Goal: Task Accomplishment & Management: Manage account settings

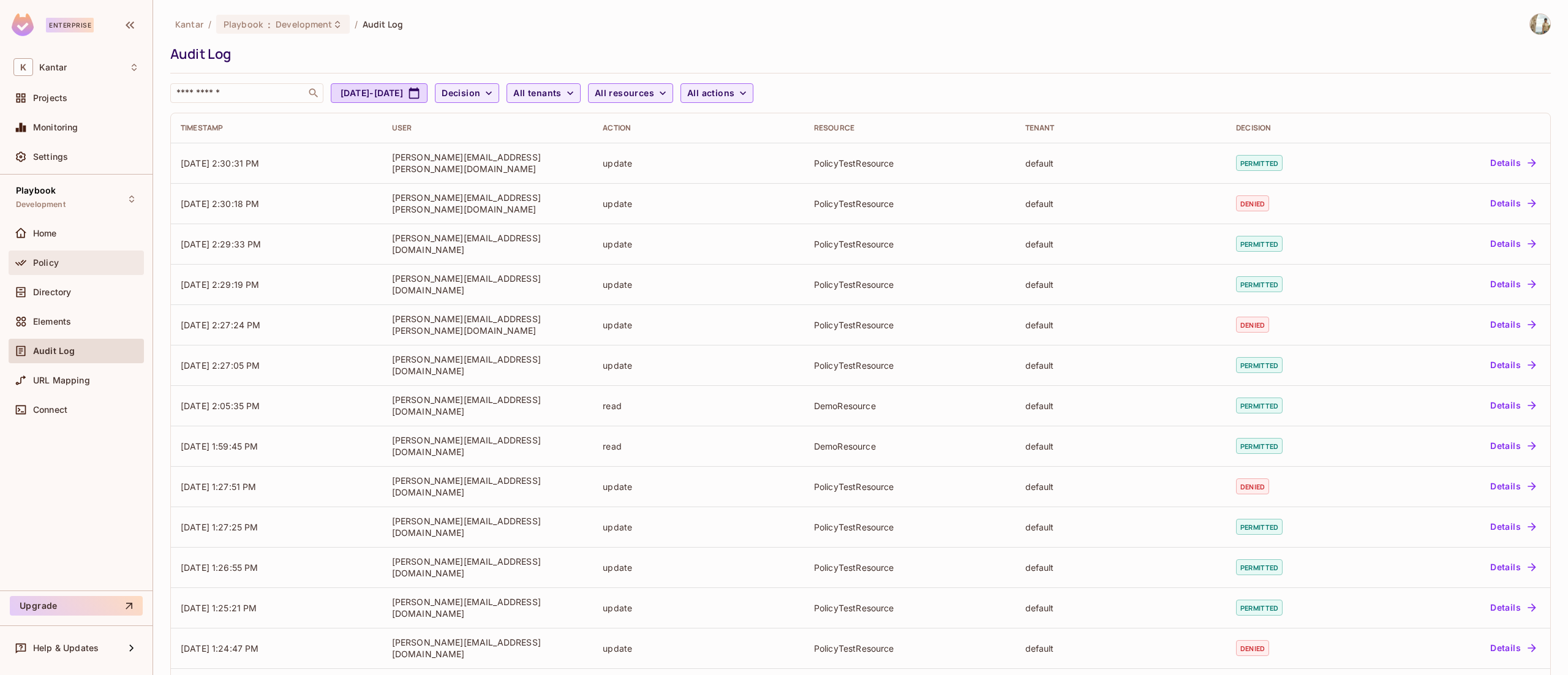
click at [63, 259] on div "Policy" at bounding box center [86, 262] width 106 height 10
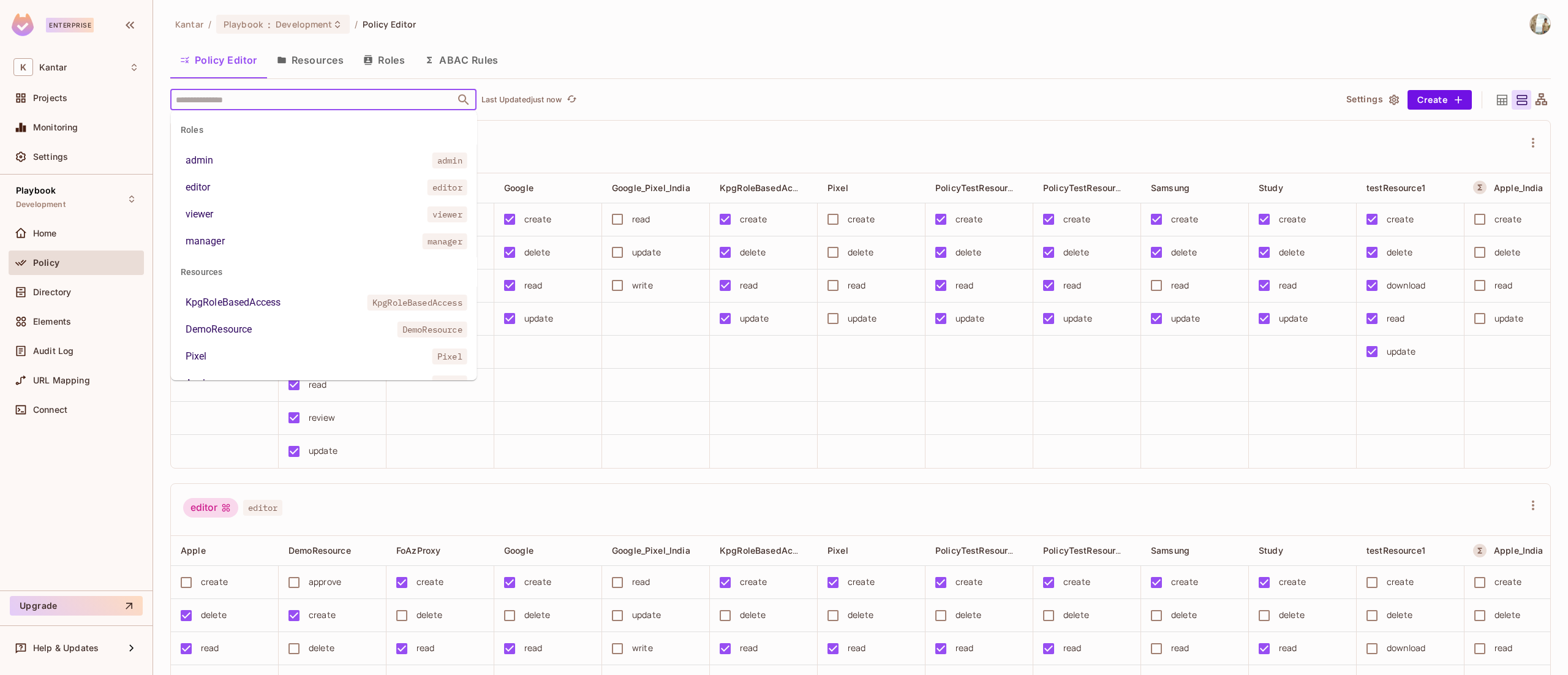
click at [280, 101] on input "text" at bounding box center [312, 100] width 280 height 21
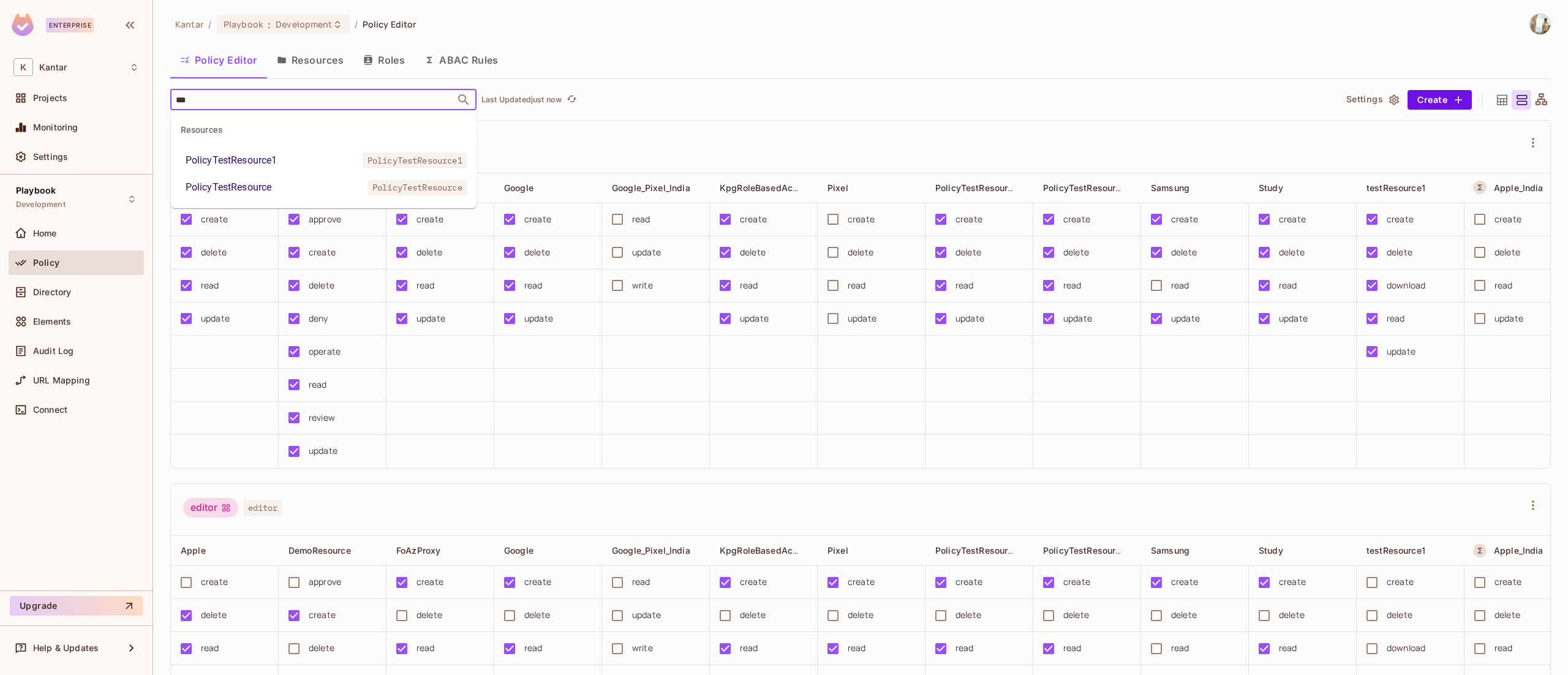
type input "****"
click at [258, 155] on div "PolicyTestResource1" at bounding box center [231, 161] width 92 height 15
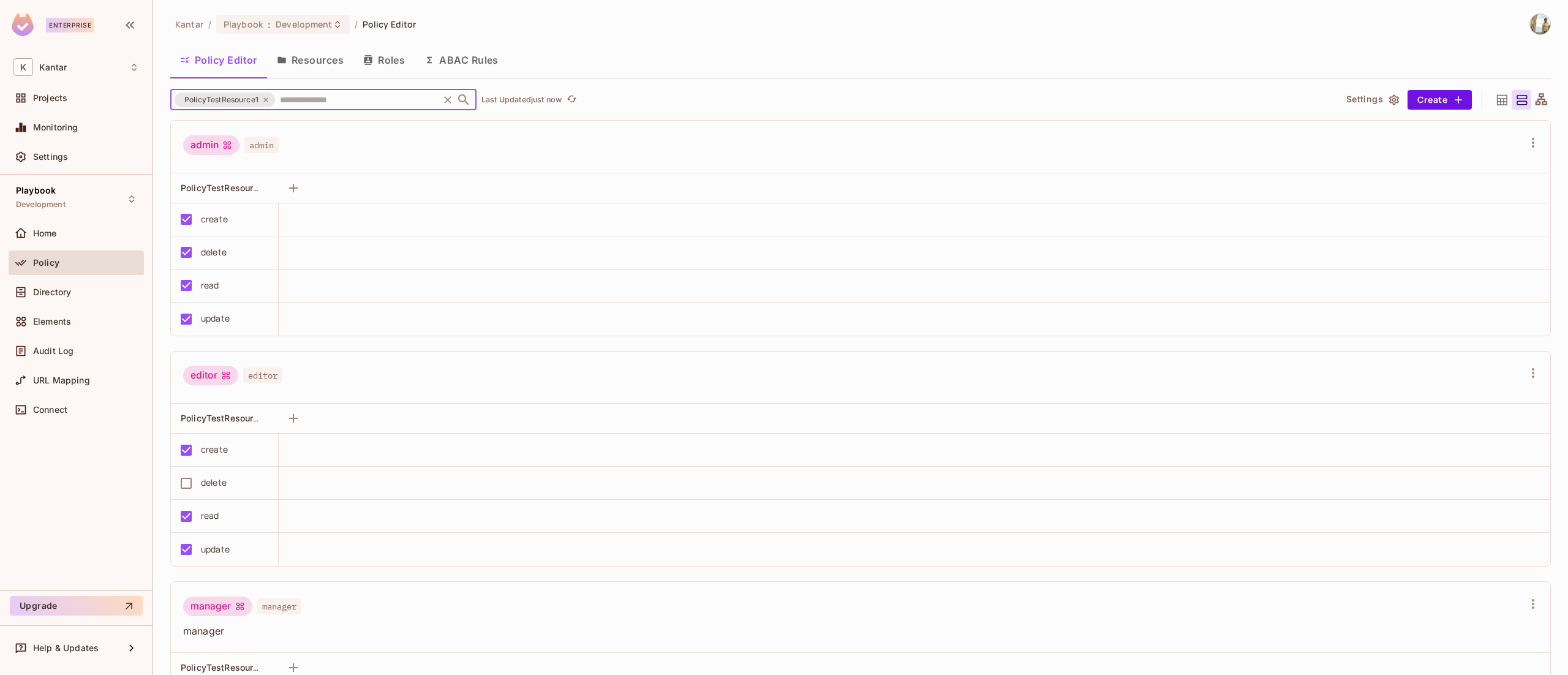
click at [310, 104] on input "text" at bounding box center [356, 100] width 160 height 21
type input "****"
click at [272, 188] on div "PolicyTestResource" at bounding box center [228, 187] width 86 height 15
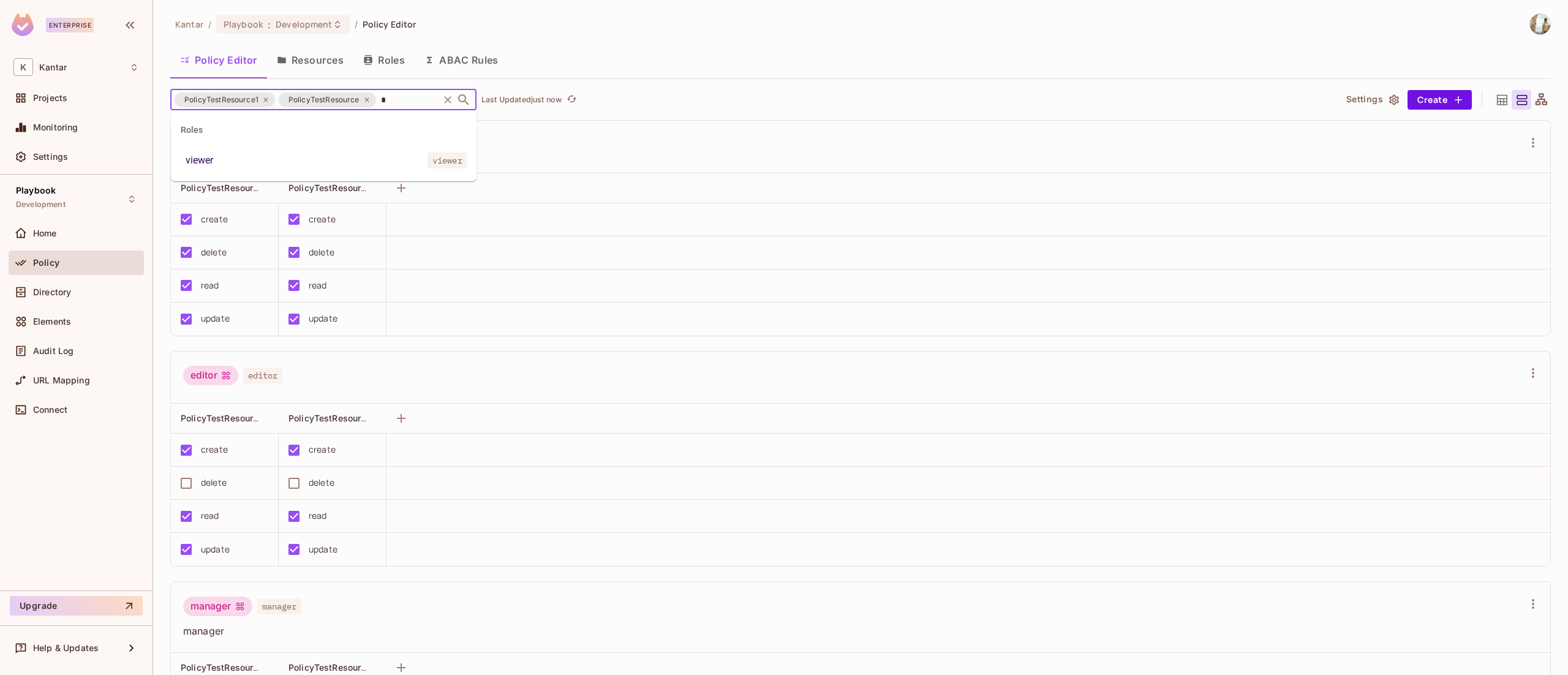
type input "**"
click at [248, 161] on li "viewer viewer" at bounding box center [324, 160] width 306 height 22
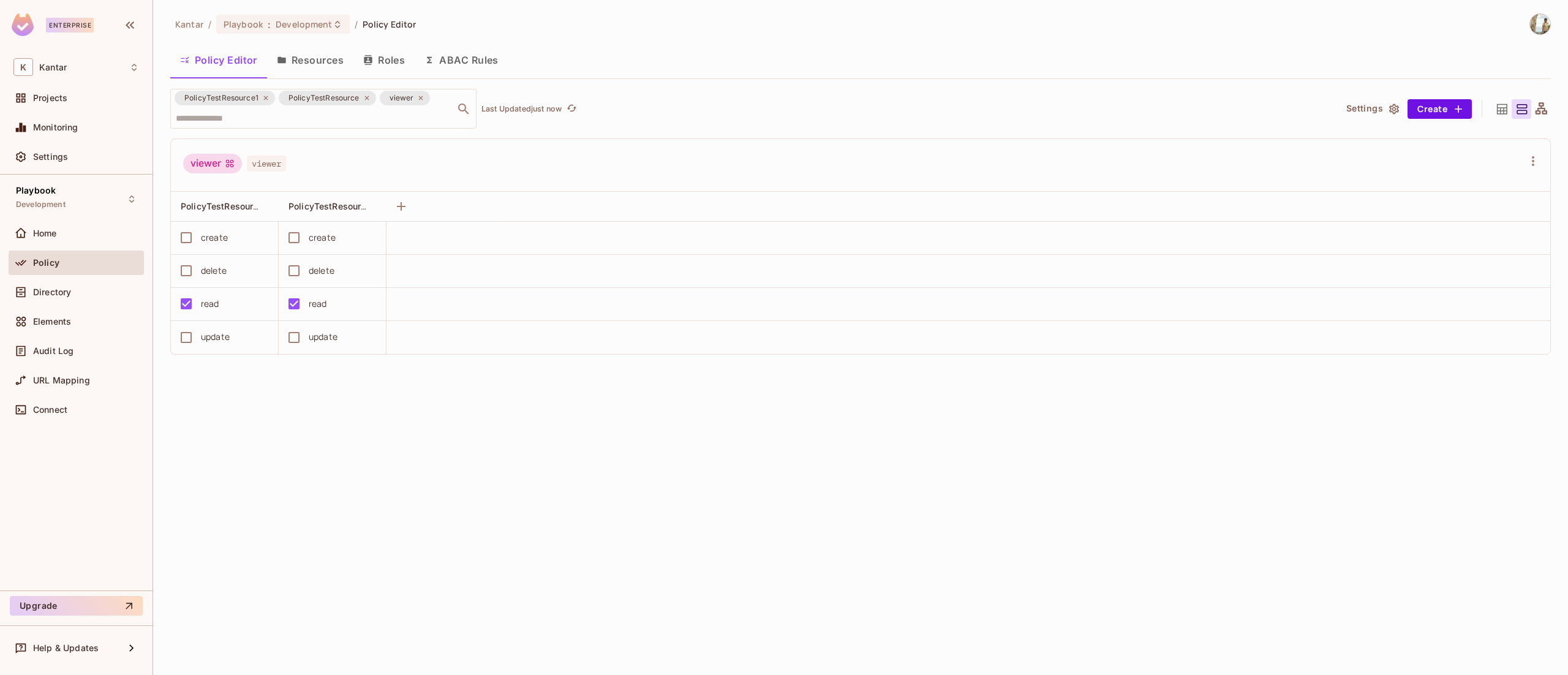
click at [942, 447] on div "Kantar / Playbook : Development / Policy Editor Policy Editor Resources Roles A…" at bounding box center [861, 337] width 1415 height 675
click at [417, 100] on icon at bounding box center [421, 98] width 7 height 7
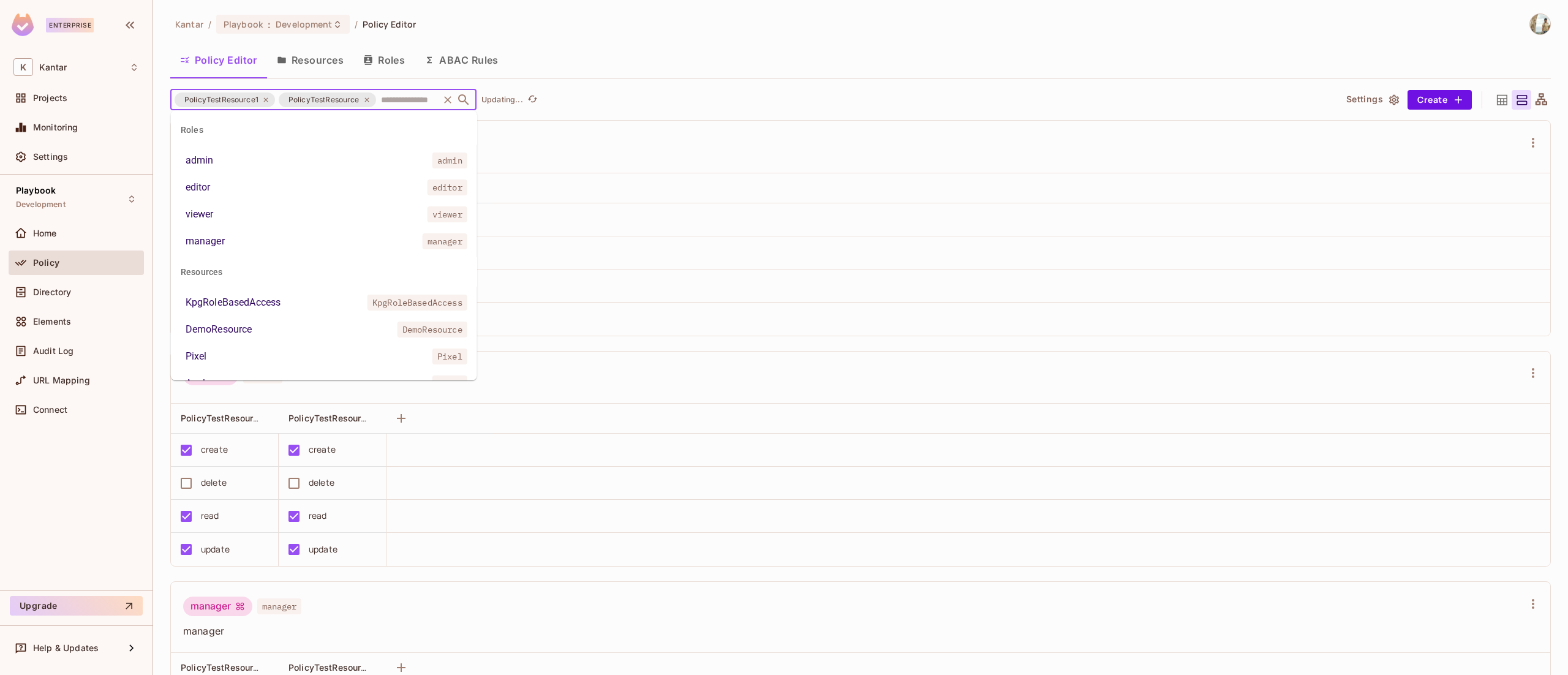
scroll to position [41, 0]
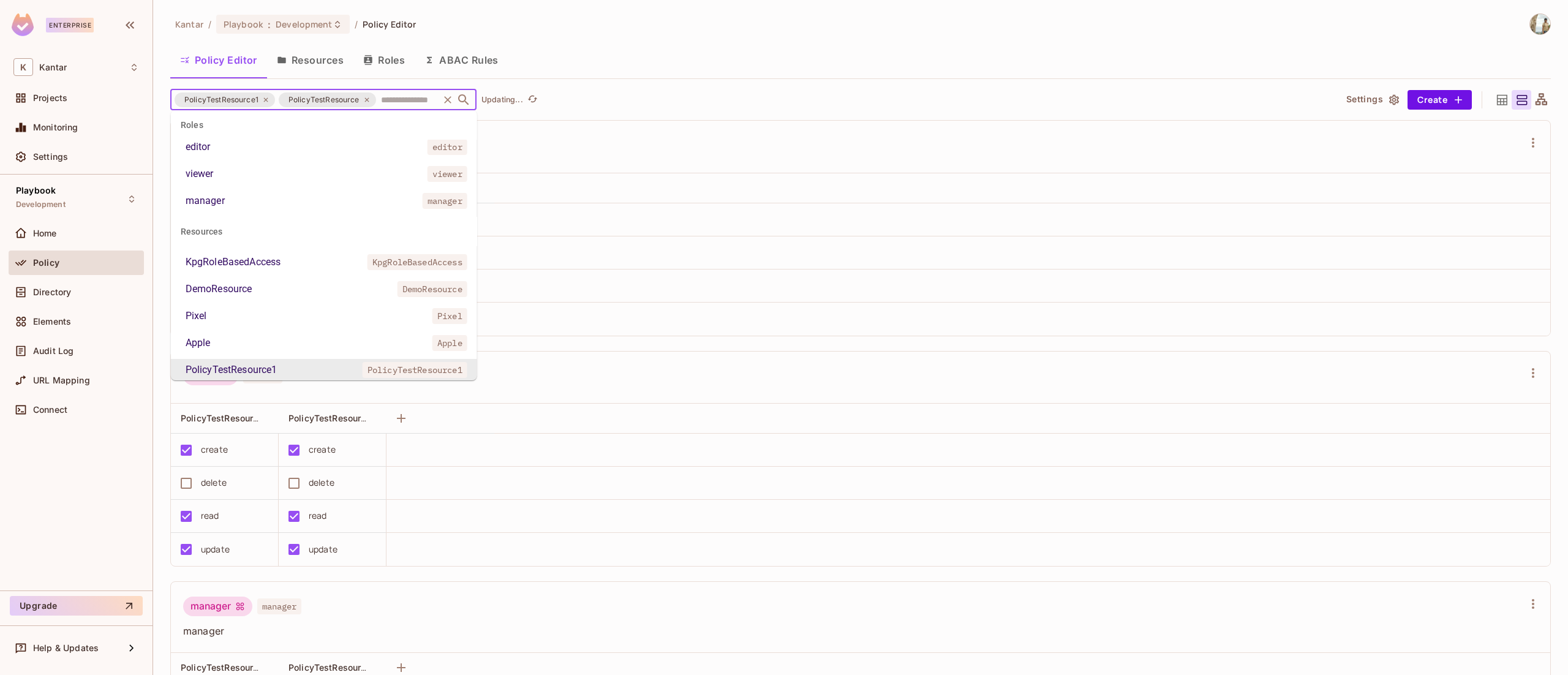
click at [417, 100] on input "text" at bounding box center [407, 100] width 59 height 21
click at [363, 101] on icon at bounding box center [367, 100] width 7 height 7
click at [262, 101] on icon at bounding box center [265, 100] width 7 height 7
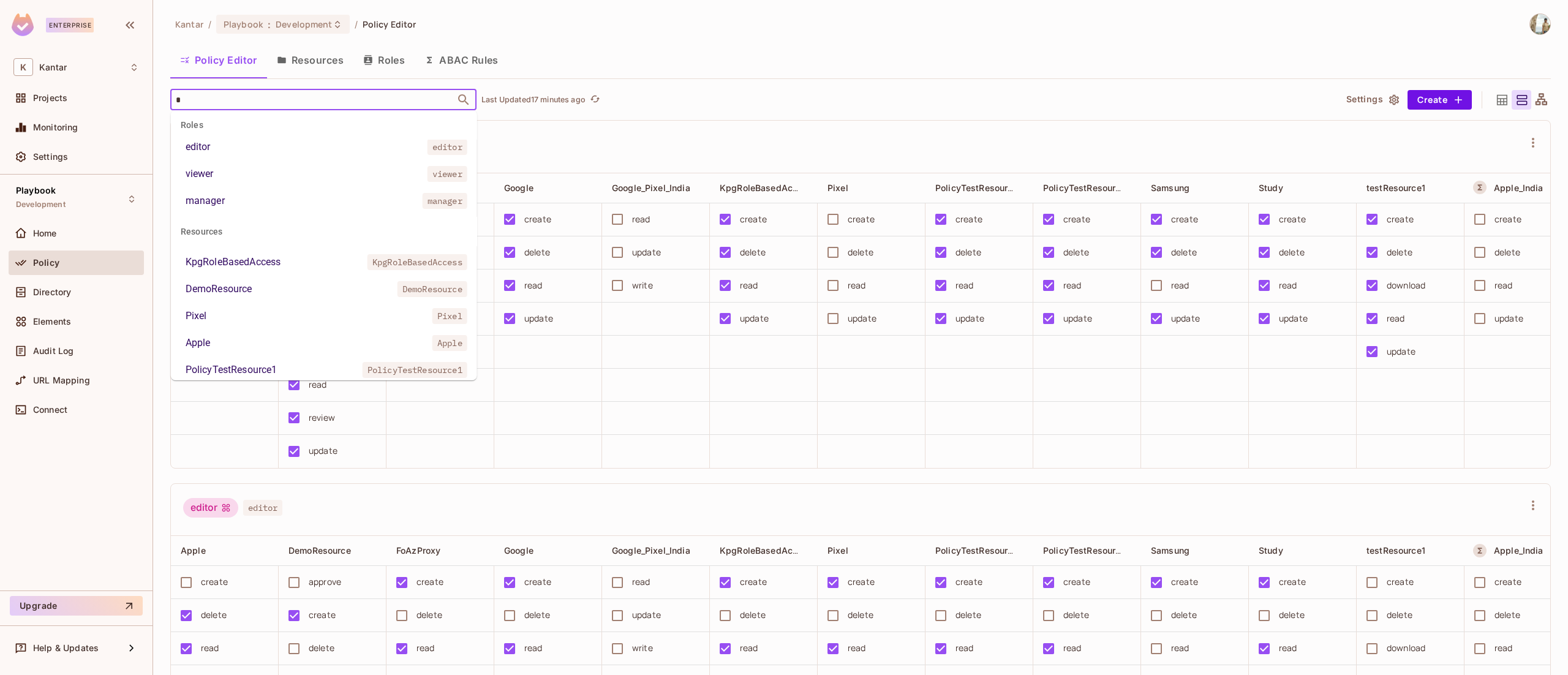
scroll to position [0, 0]
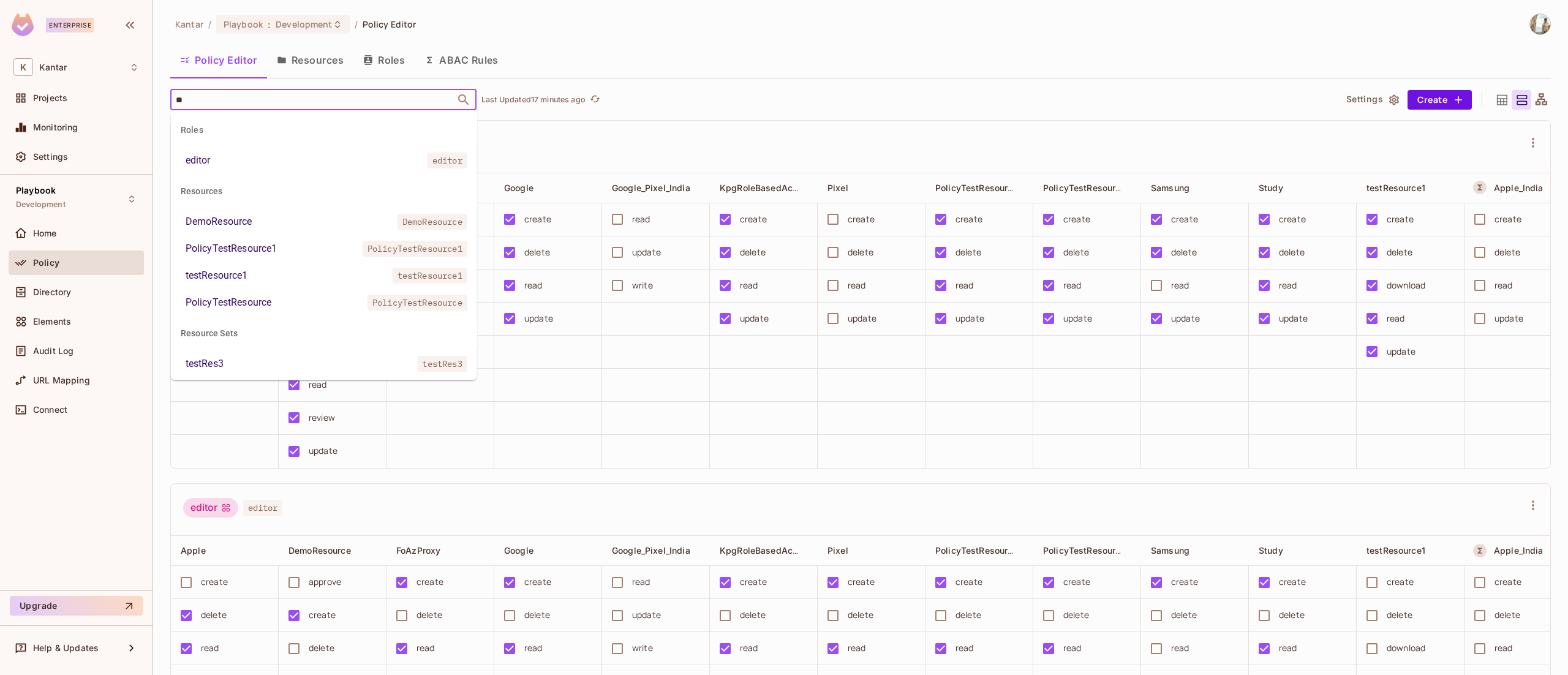
type input "*"
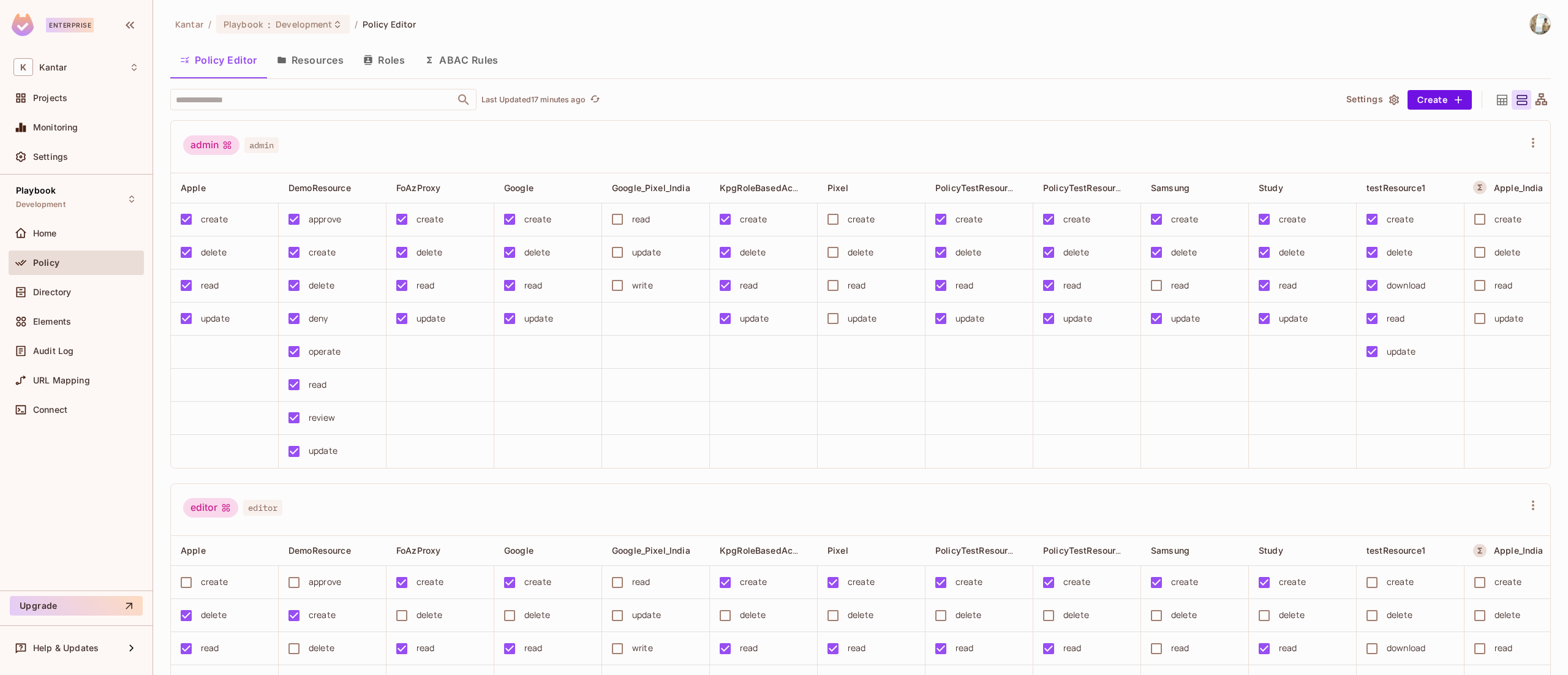
click at [489, 59] on button "ABAC Rules" at bounding box center [461, 60] width 93 height 31
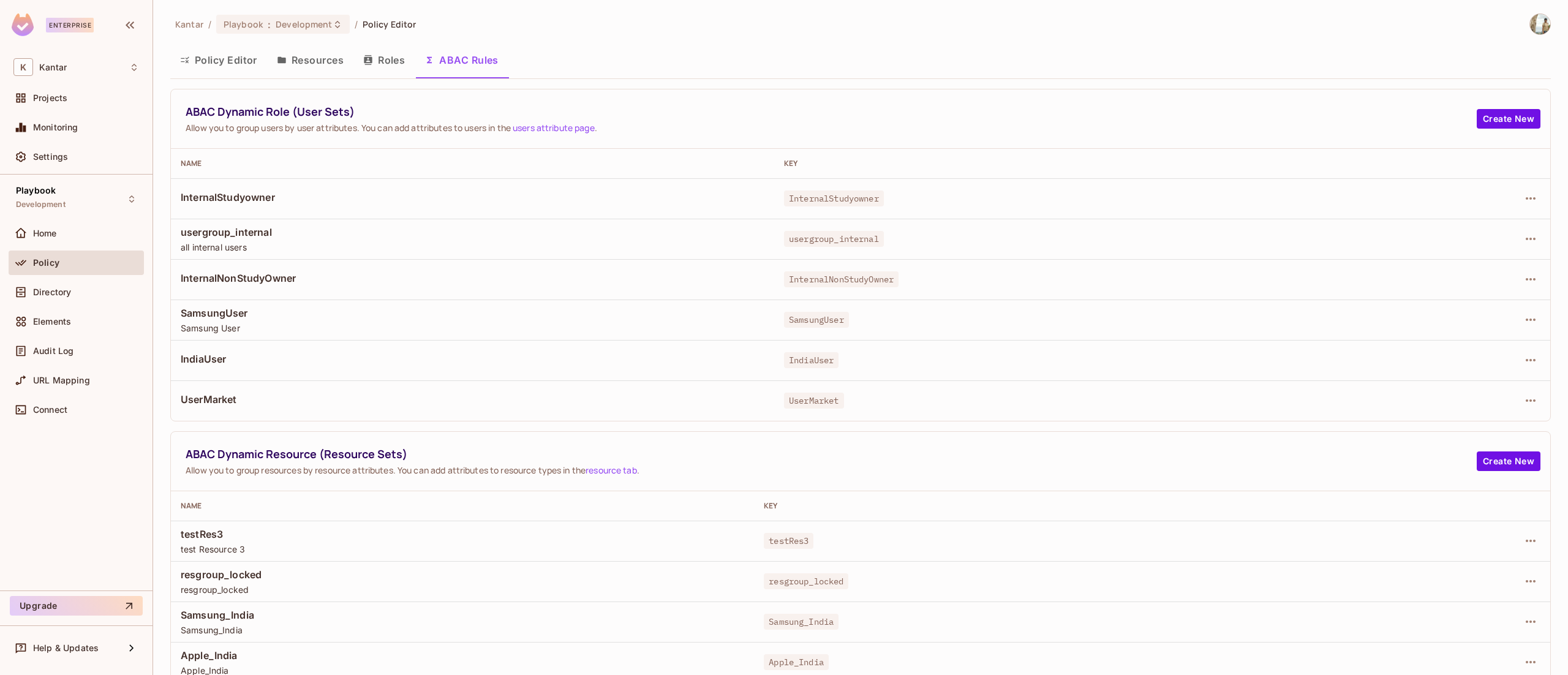
scroll to position [251, 0]
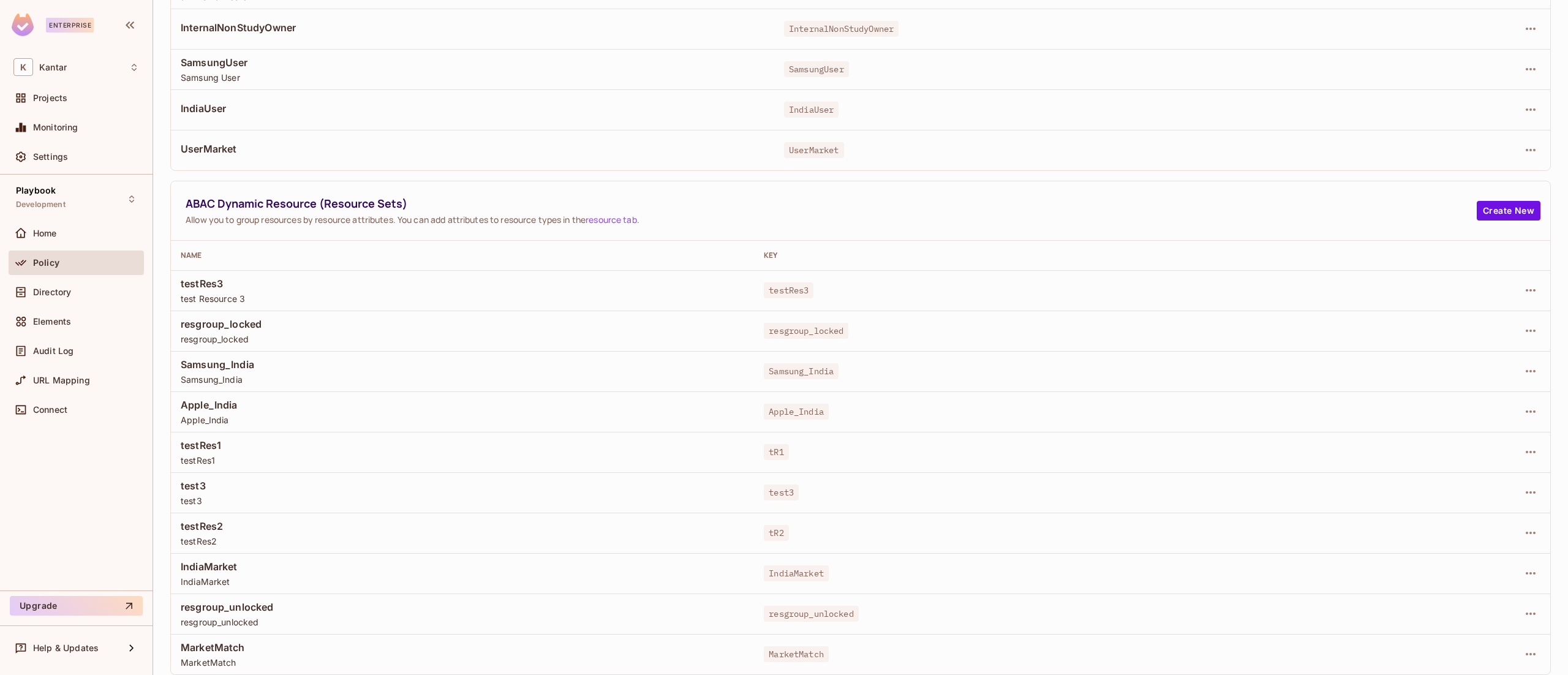
click at [228, 314] on td "resgroup_locked resgroup_locked" at bounding box center [462, 331] width 583 height 41
click at [1523, 324] on icon "button" at bounding box center [1530, 331] width 15 height 15
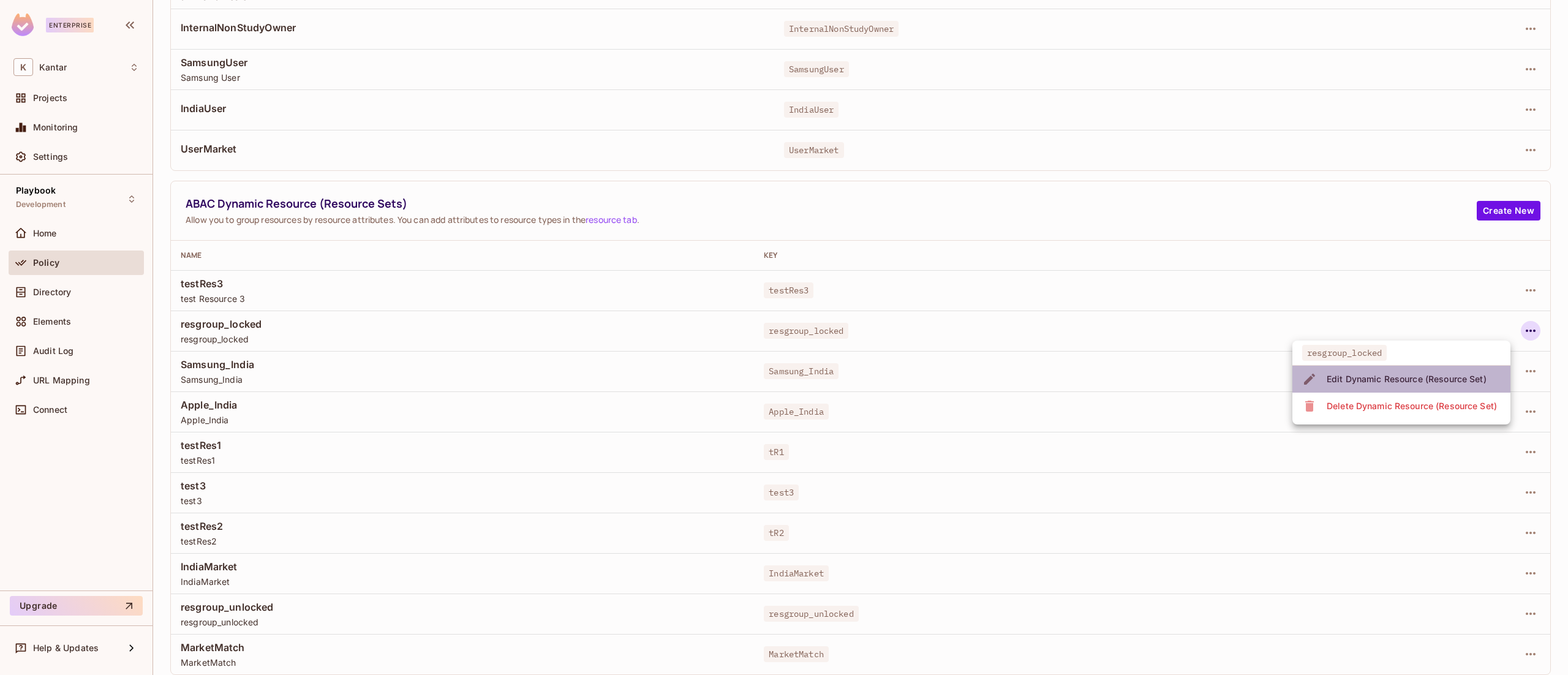
click at [1363, 373] on div "Edit Dynamic Resource (Resource Set)" at bounding box center [1406, 379] width 160 height 12
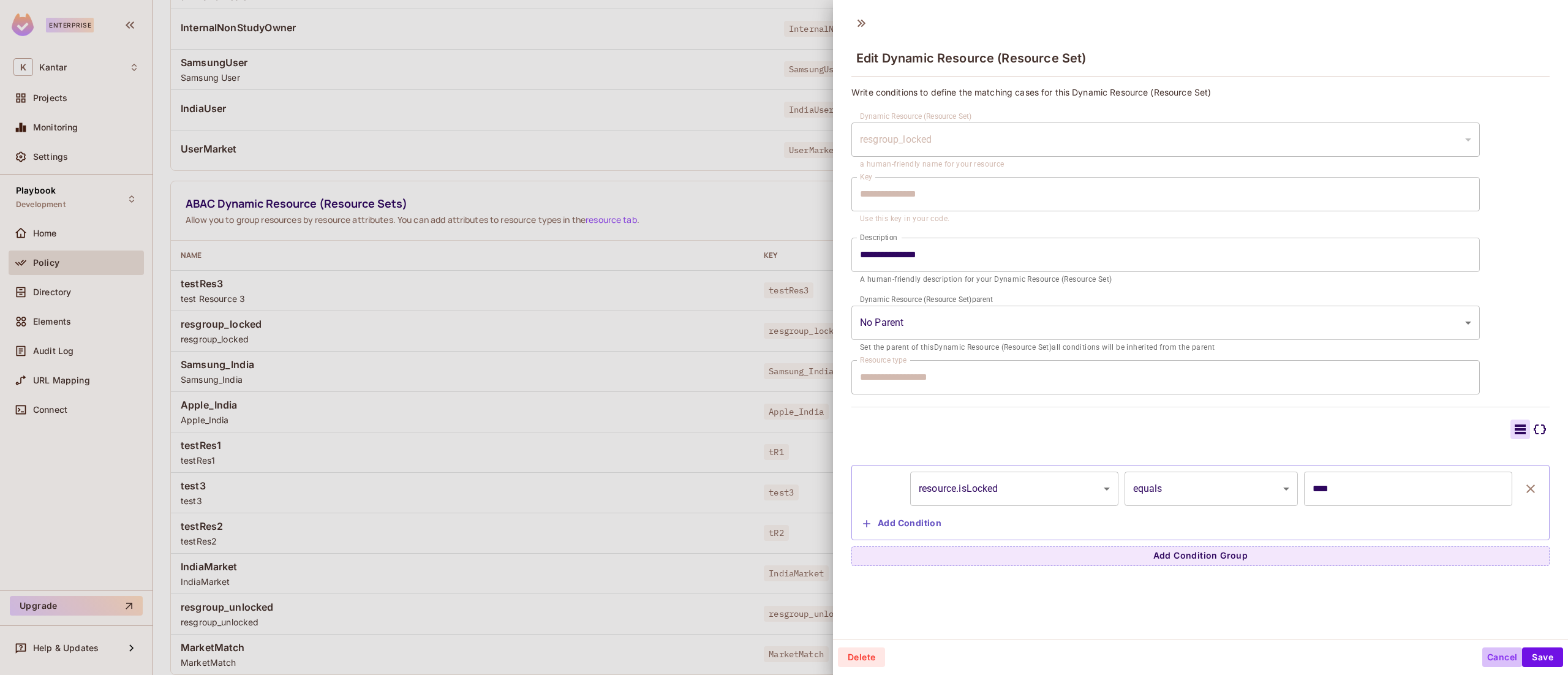
click at [1482, 649] on button "Cancel" at bounding box center [1502, 657] width 40 height 19
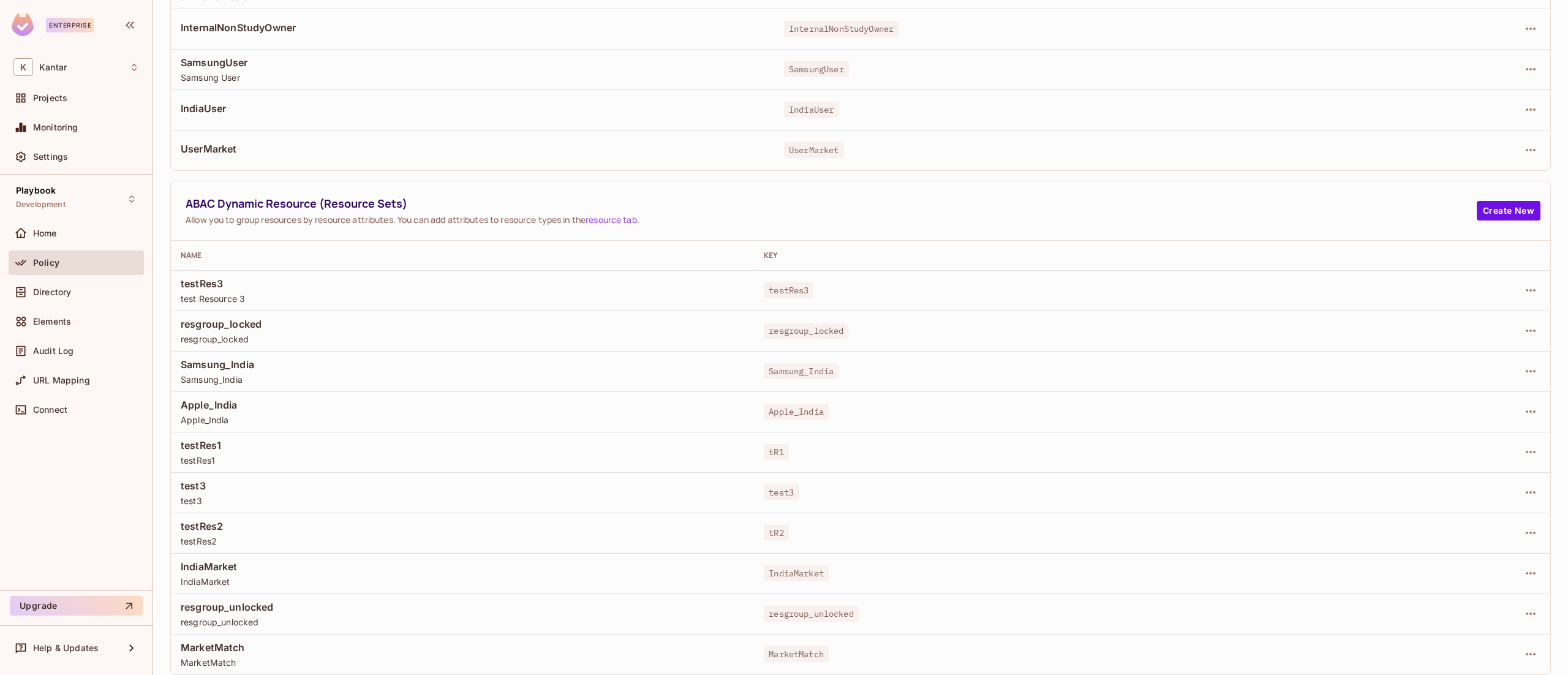
scroll to position [0, 0]
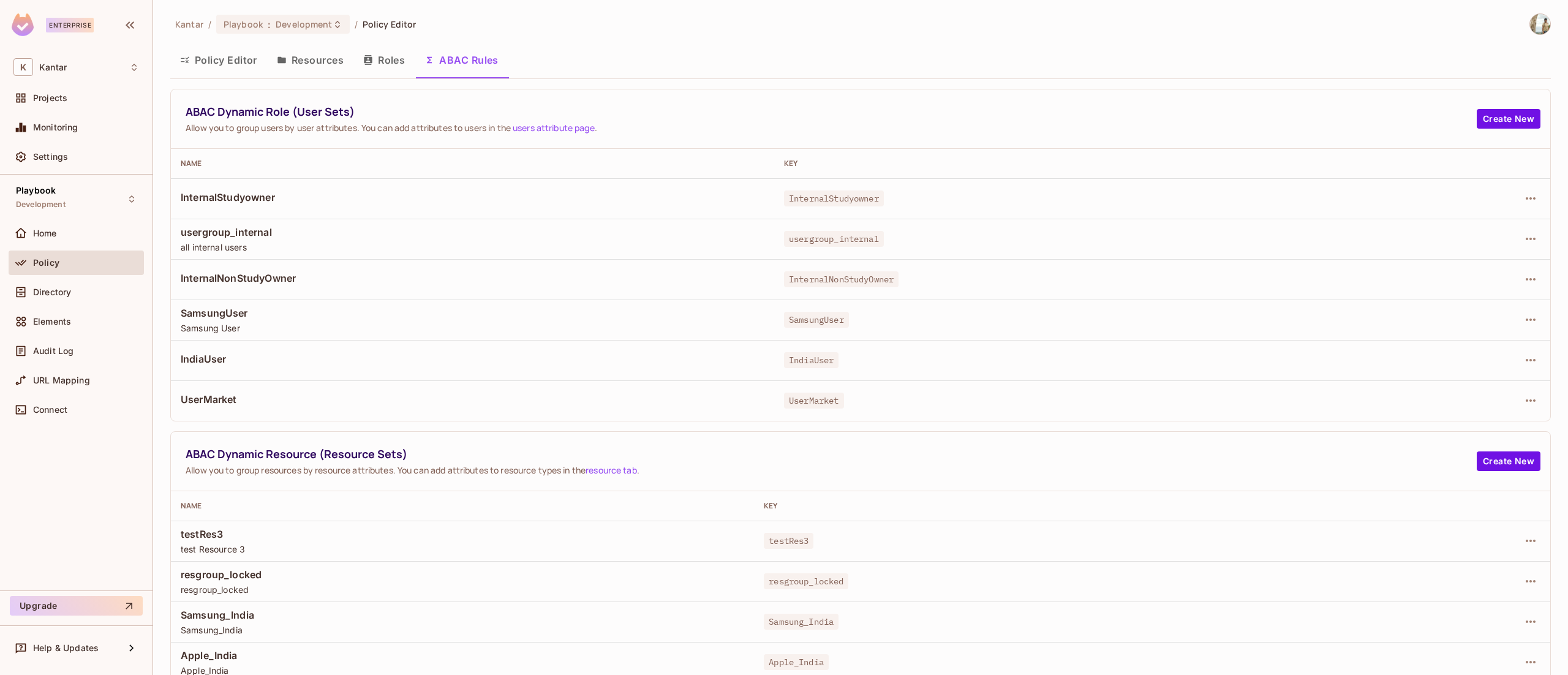
click at [1567, 87] on div "Kantar / Playbook : Development / Policy Editor Policy Editor Resources Roles A…" at bounding box center [861, 337] width 1415 height 675
click at [213, 57] on button "Policy Editor" at bounding box center [219, 60] width 97 height 31
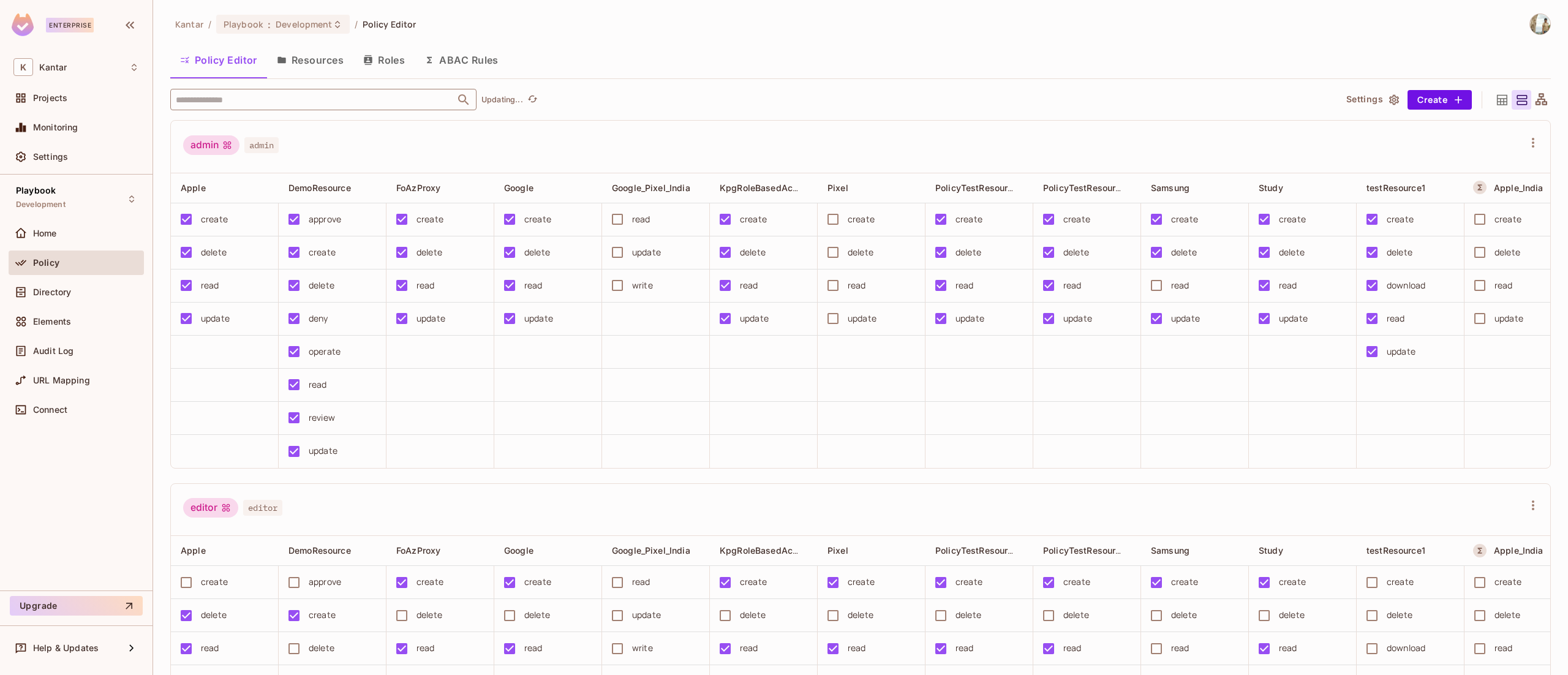
click at [267, 100] on input "text" at bounding box center [312, 100] width 280 height 21
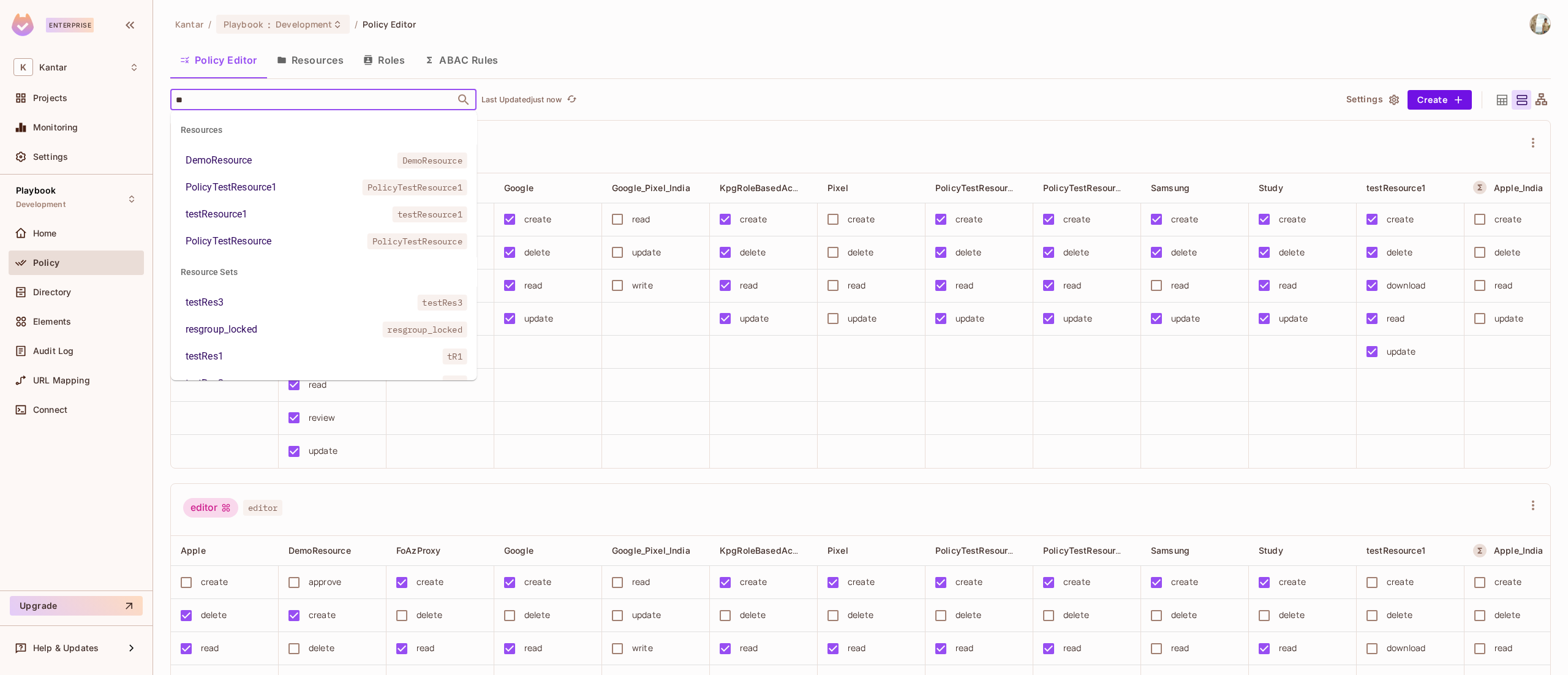
type input "***"
click at [261, 325] on li "resgroup_locked resgroup_locked" at bounding box center [324, 329] width 306 height 22
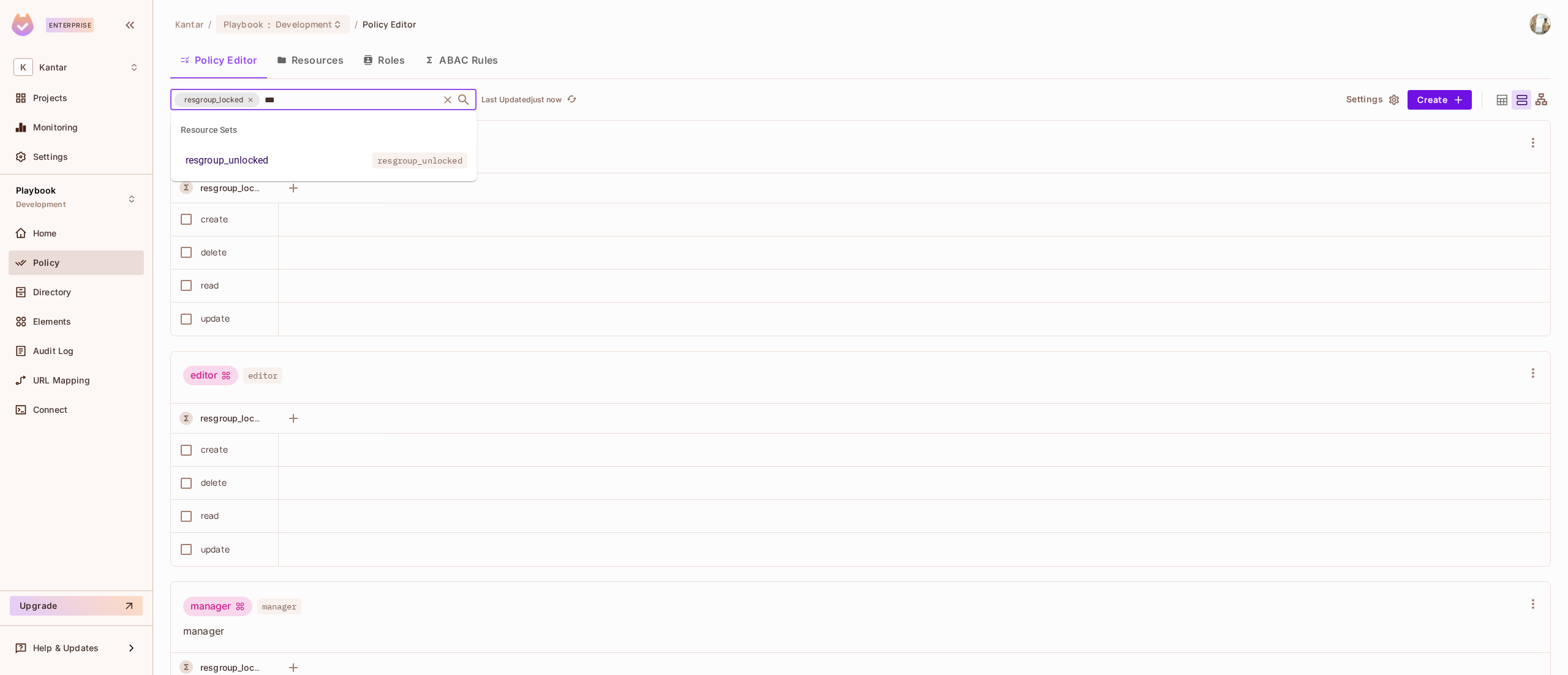
type input "****"
click at [271, 167] on li "resgroup_unlocked resgroup_unlocked" at bounding box center [324, 160] width 306 height 22
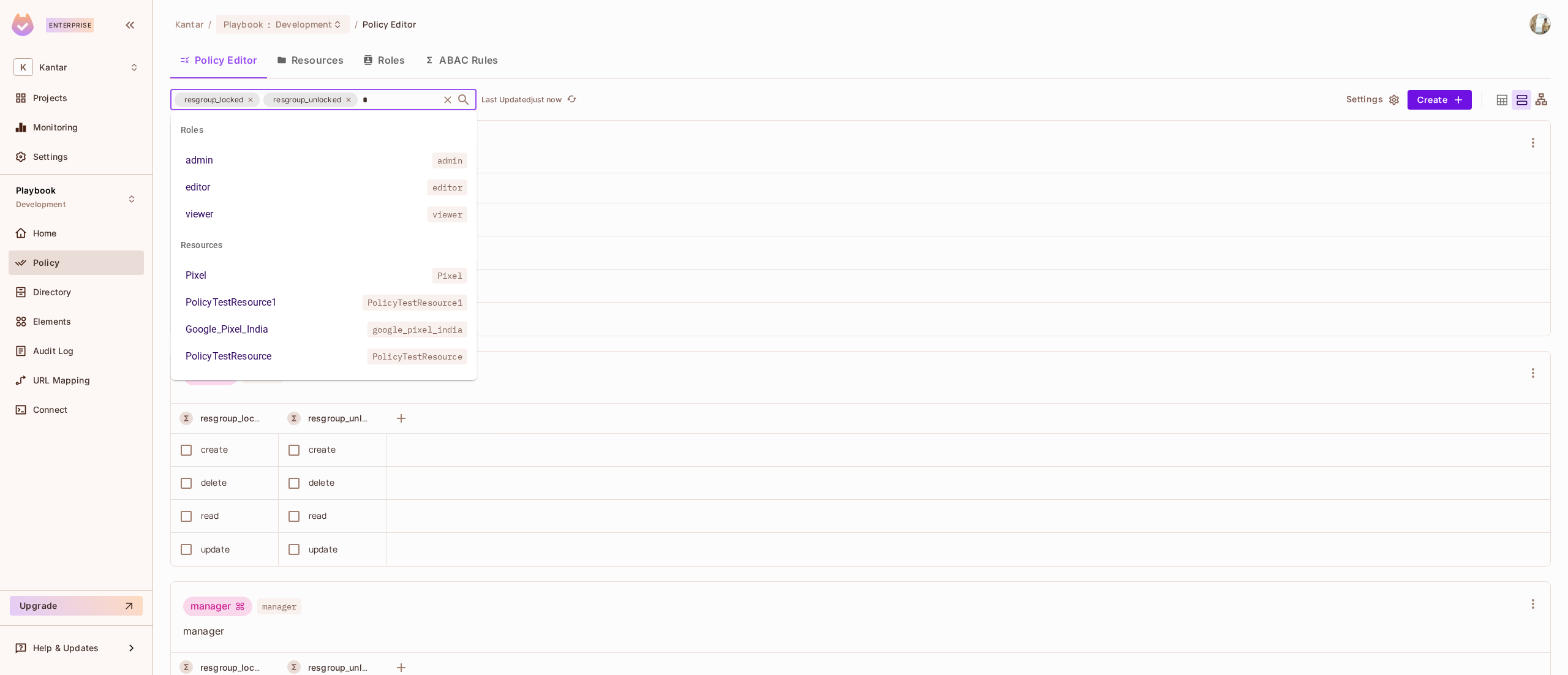
type input "**"
click at [282, 283] on li "InternalStudyowner InternalStudyowner" at bounding box center [324, 282] width 306 height 22
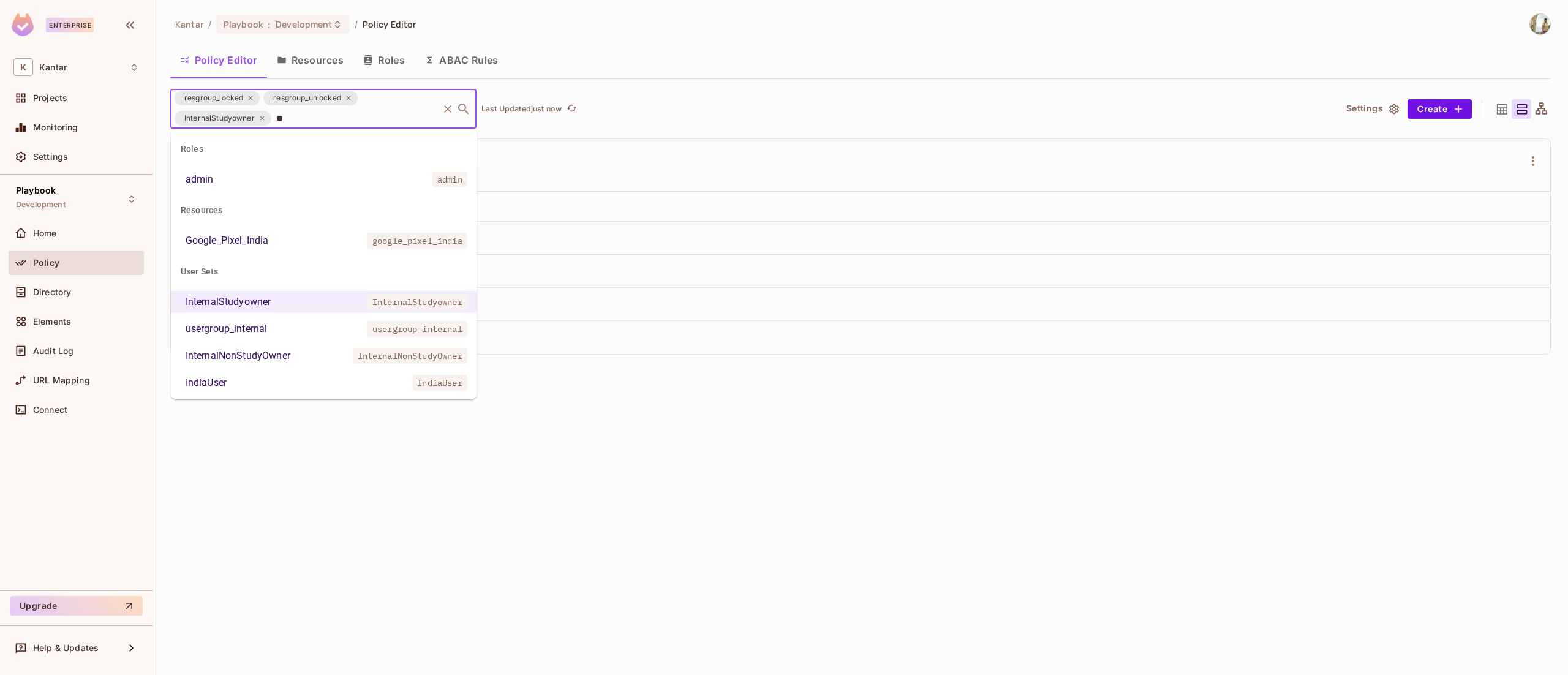
type input "***"
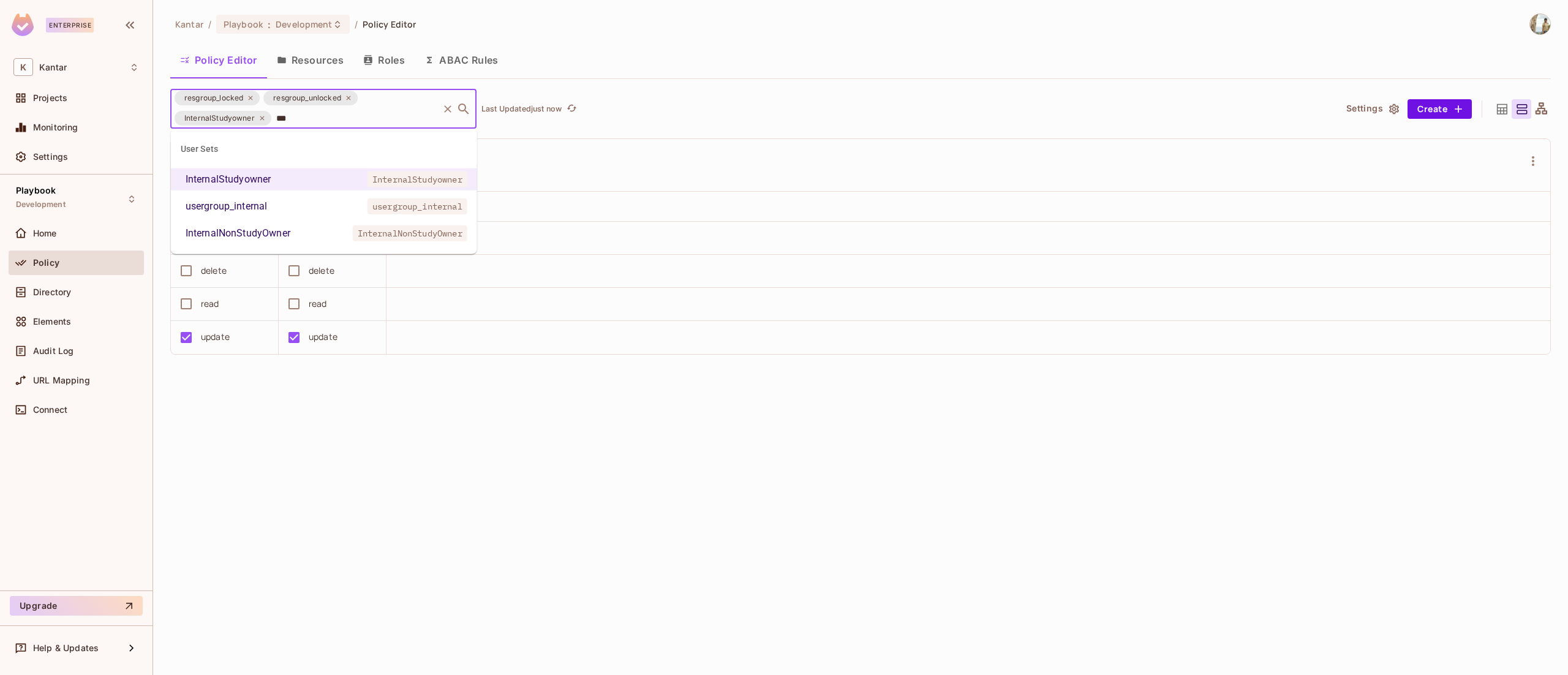
click at [273, 237] on div "InternalNonStudyOwner" at bounding box center [237, 233] width 105 height 15
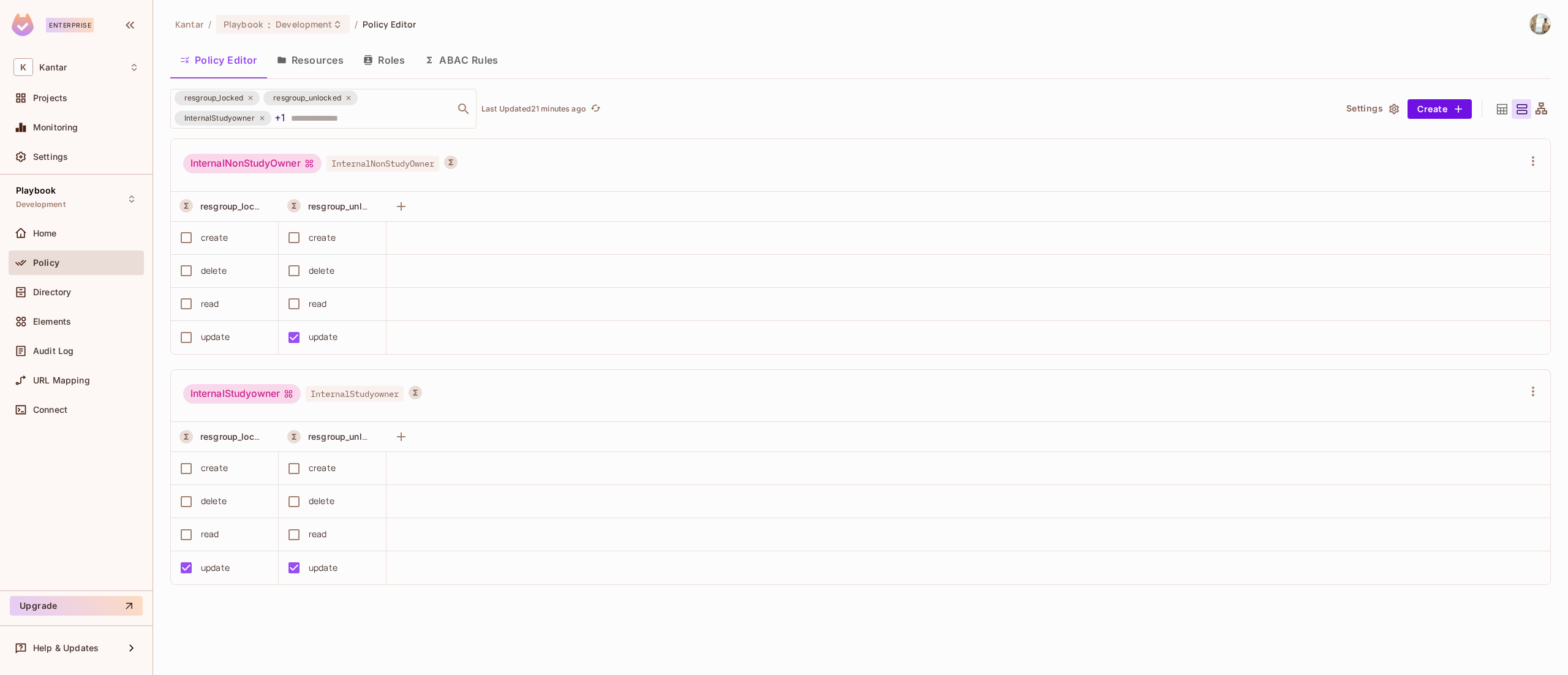
click at [475, 47] on button "ABAC Rules" at bounding box center [461, 60] width 93 height 31
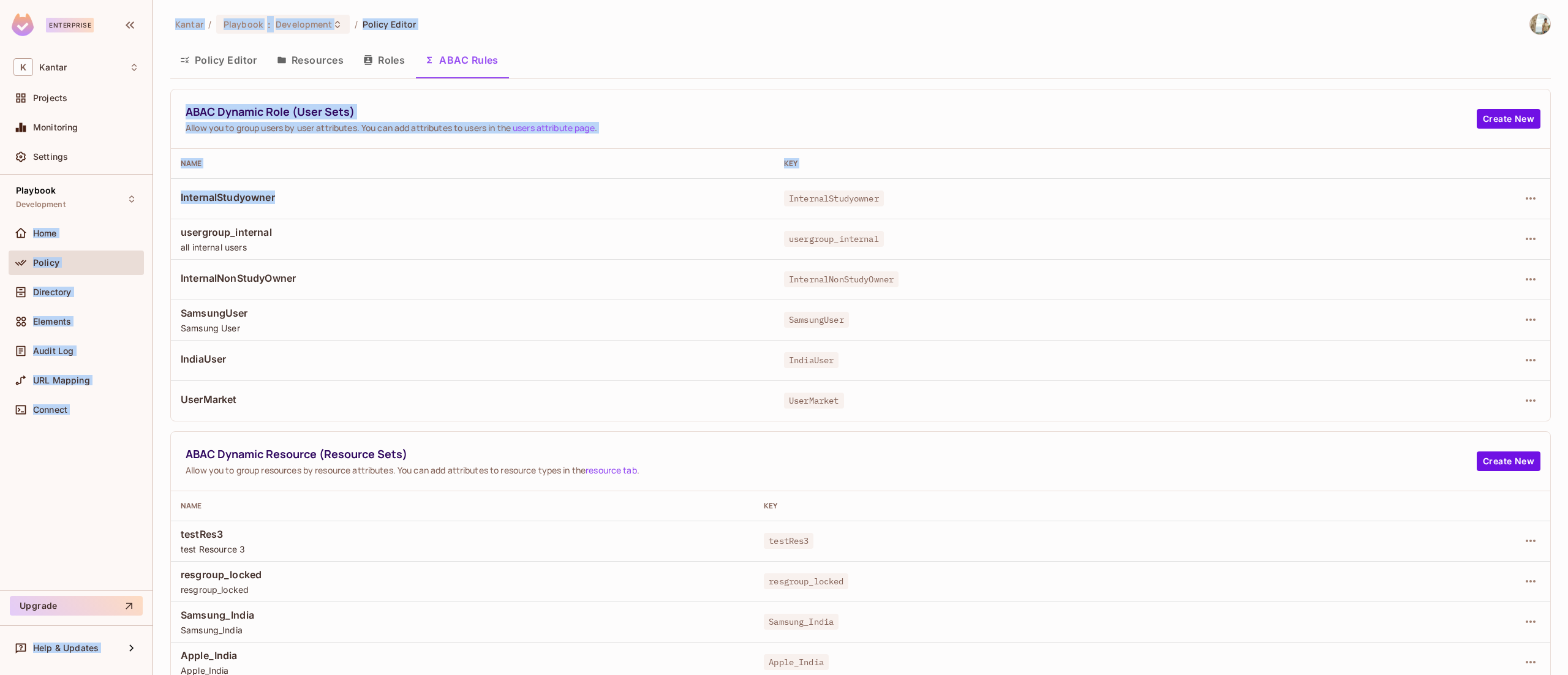
drag, startPoint x: 289, startPoint y: 191, endPoint x: 233, endPoint y: 290, distance: 113.7
click at [152, 206] on div "Enterprise K Kantar Projects Monitoring Settings Playbook Development Home Poli…" at bounding box center [784, 337] width 1568 height 675
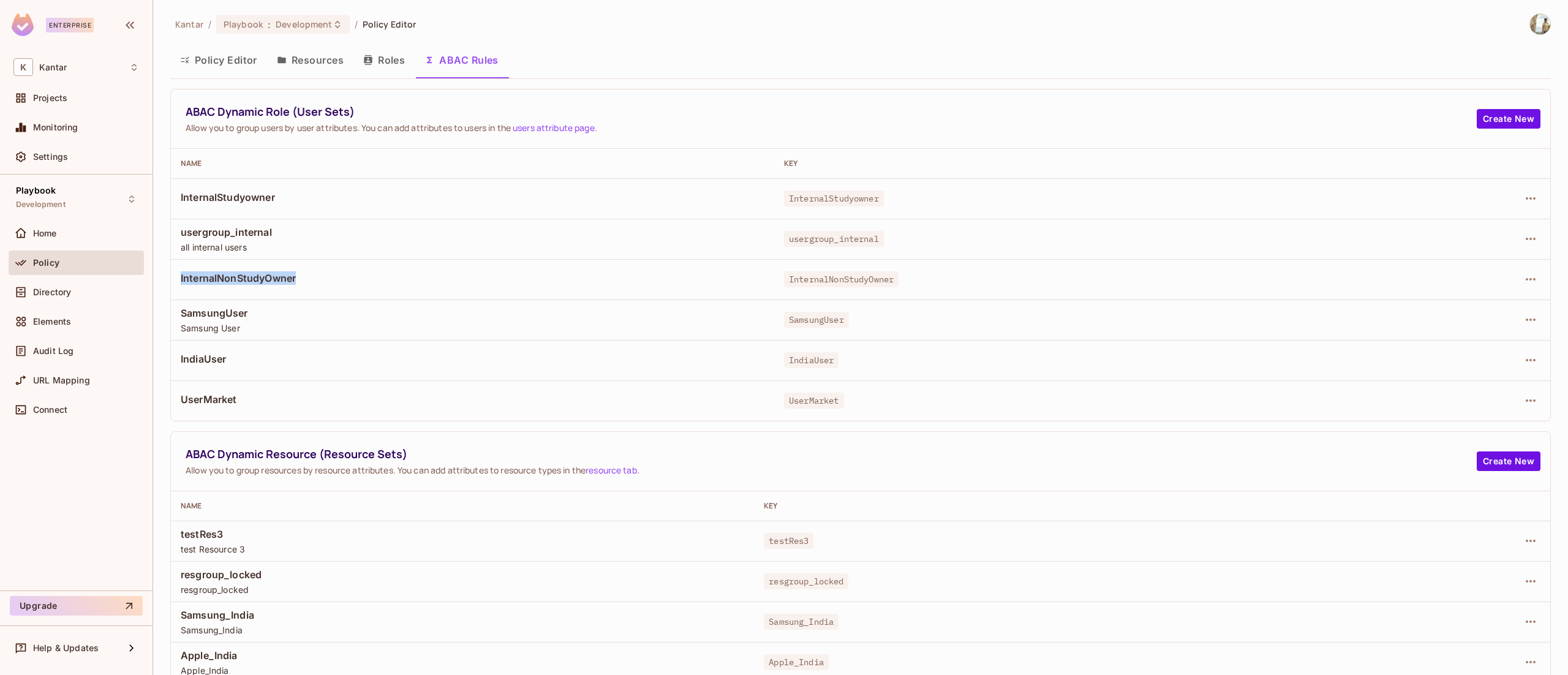
drag, startPoint x: 308, startPoint y: 281, endPoint x: 184, endPoint y: 314, distance: 128.3
click at [175, 296] on td "InternalNonStudyOwner" at bounding box center [473, 280] width 603 height 41
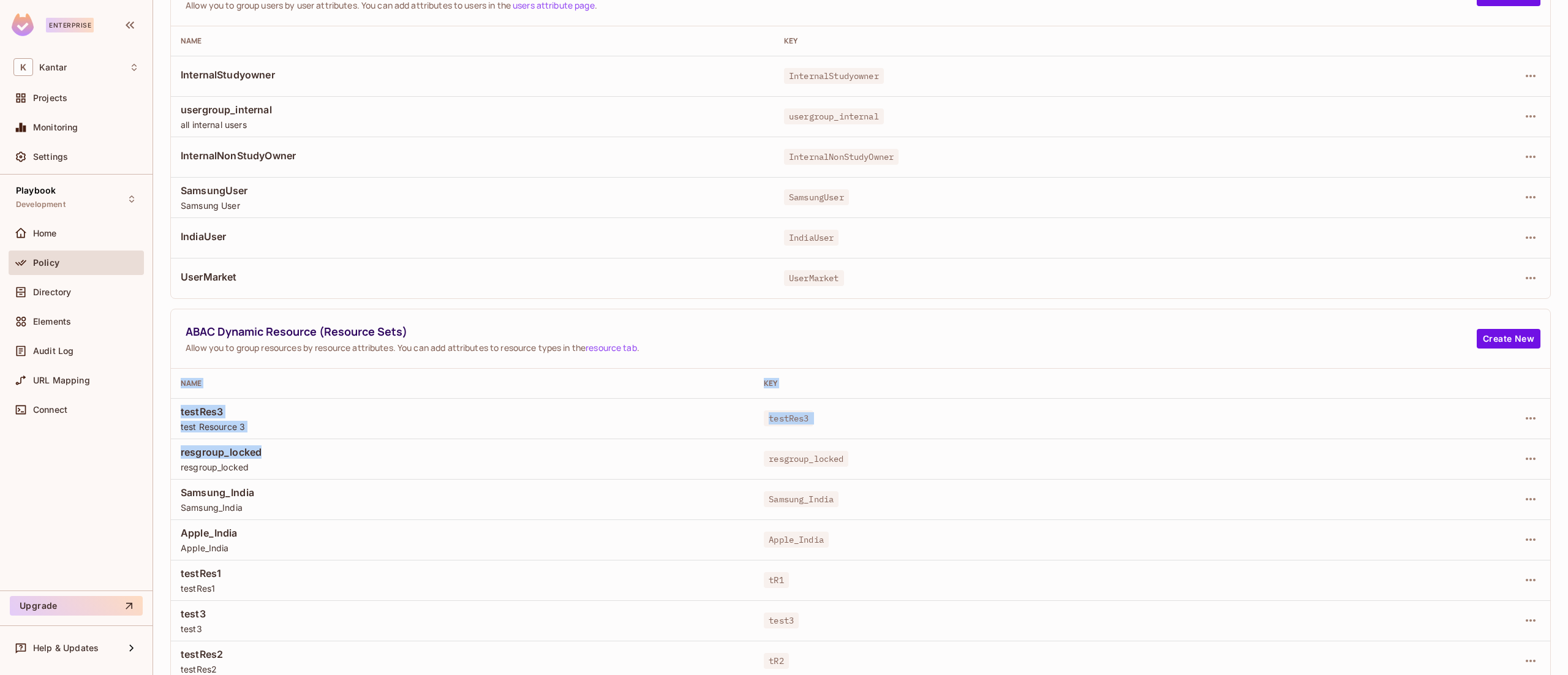
drag, startPoint x: 263, startPoint y: 446, endPoint x: 207, endPoint y: 495, distance: 74.4
click at [160, 458] on div "Kantar / Playbook : Development / Policy Editor Policy Editor Resources Roles A…" at bounding box center [861, 337] width 1415 height 675
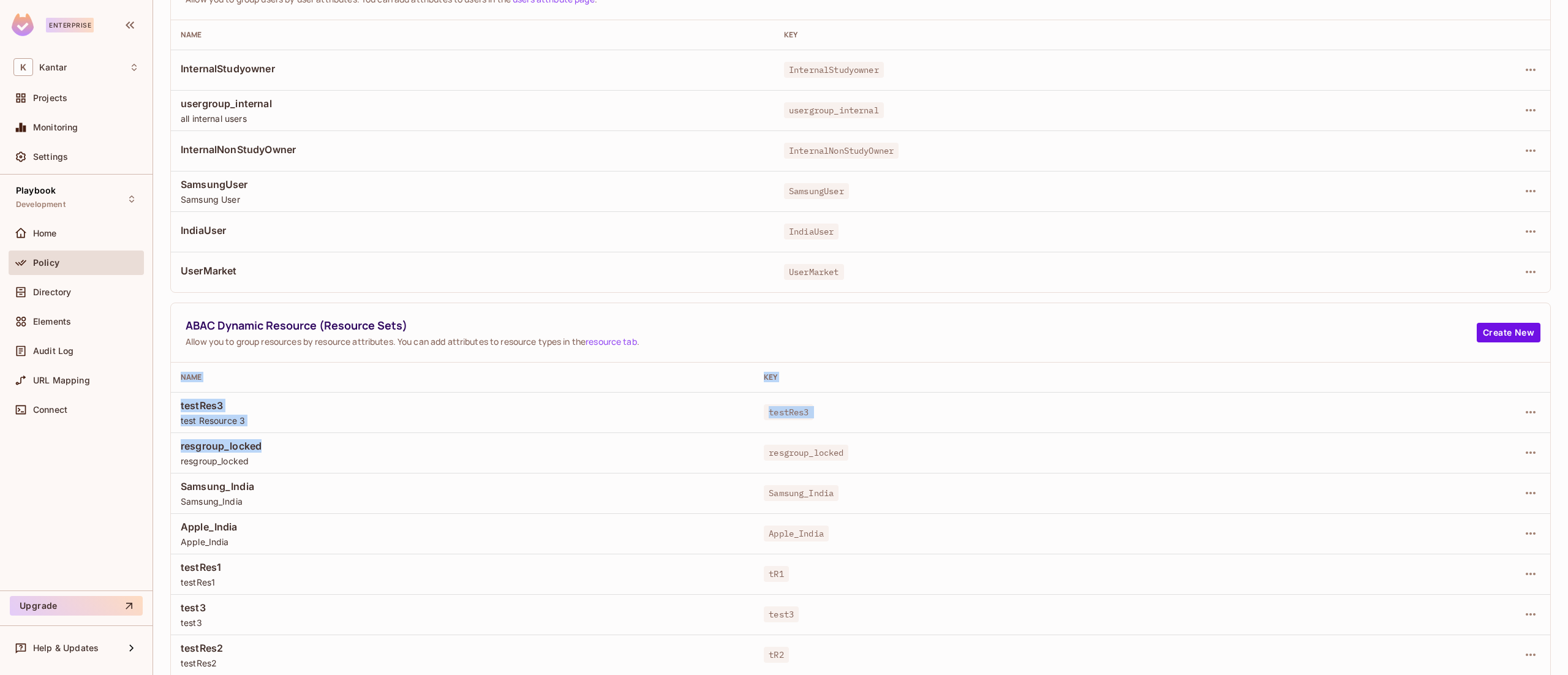
scroll to position [6, 0]
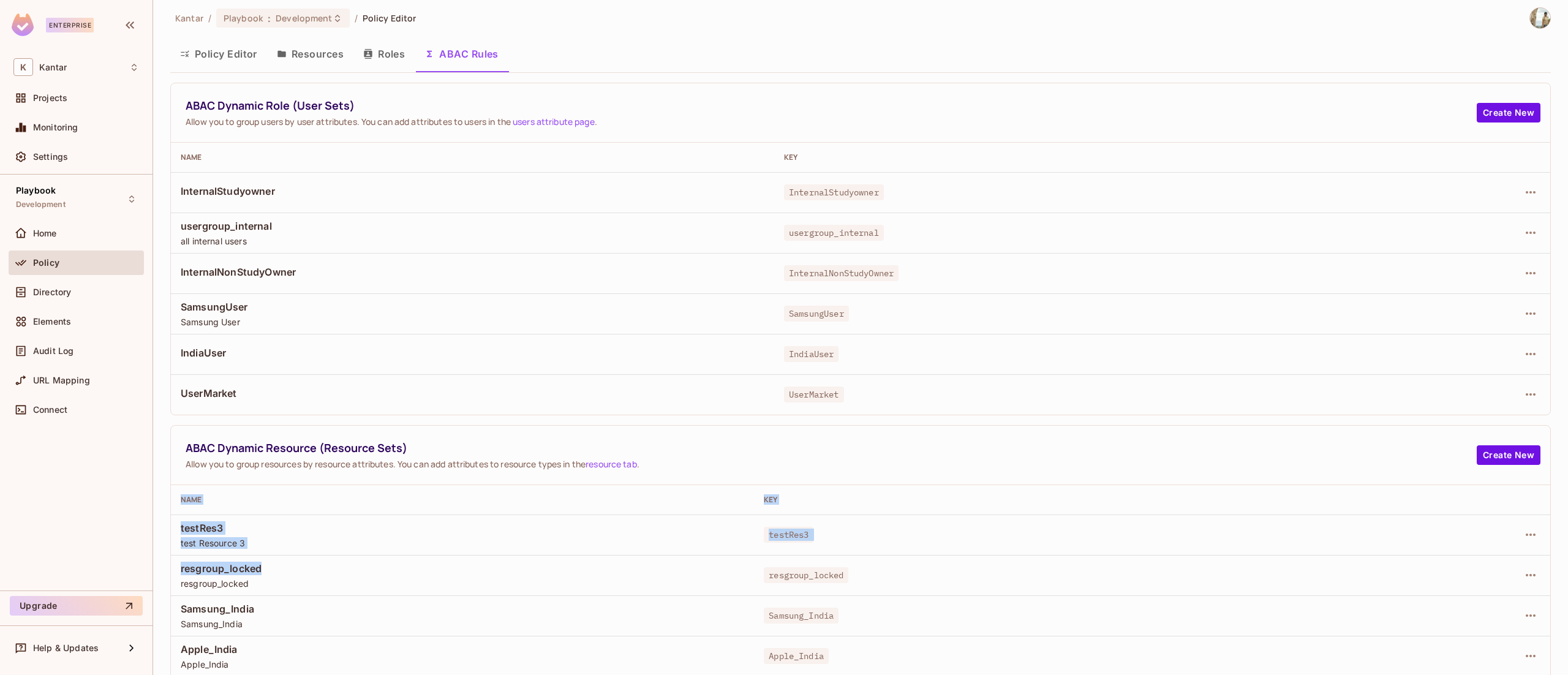
drag, startPoint x: 243, startPoint y: 35, endPoint x: 238, endPoint y: 50, distance: 15.8
click at [243, 39] on button "Policy Editor" at bounding box center [219, 54] width 97 height 31
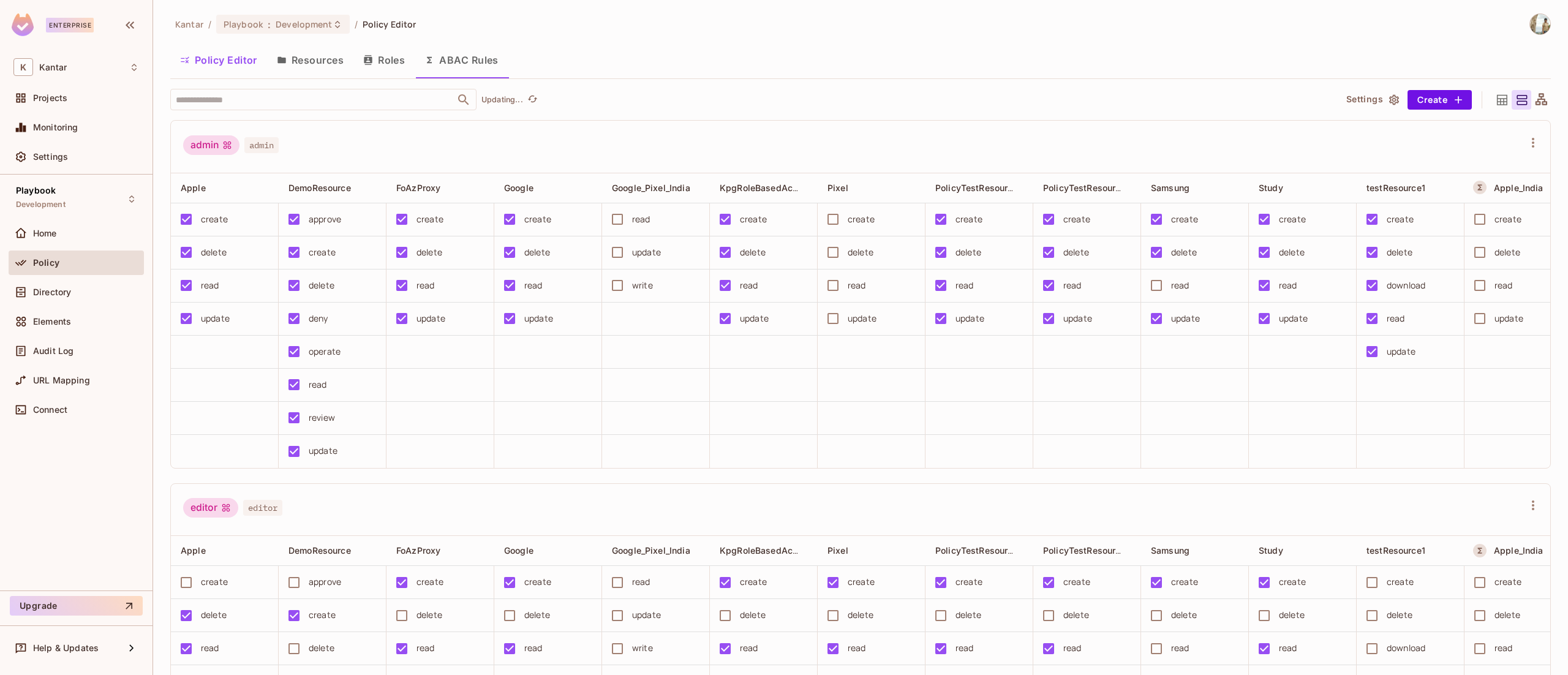
click at [245, 64] on button "Policy Editor" at bounding box center [219, 60] width 97 height 31
click at [250, 87] on div "Kantar / Playbook : Development / Policy Editor Policy Editor Resources Roles A…" at bounding box center [860, 344] width 1380 height 663
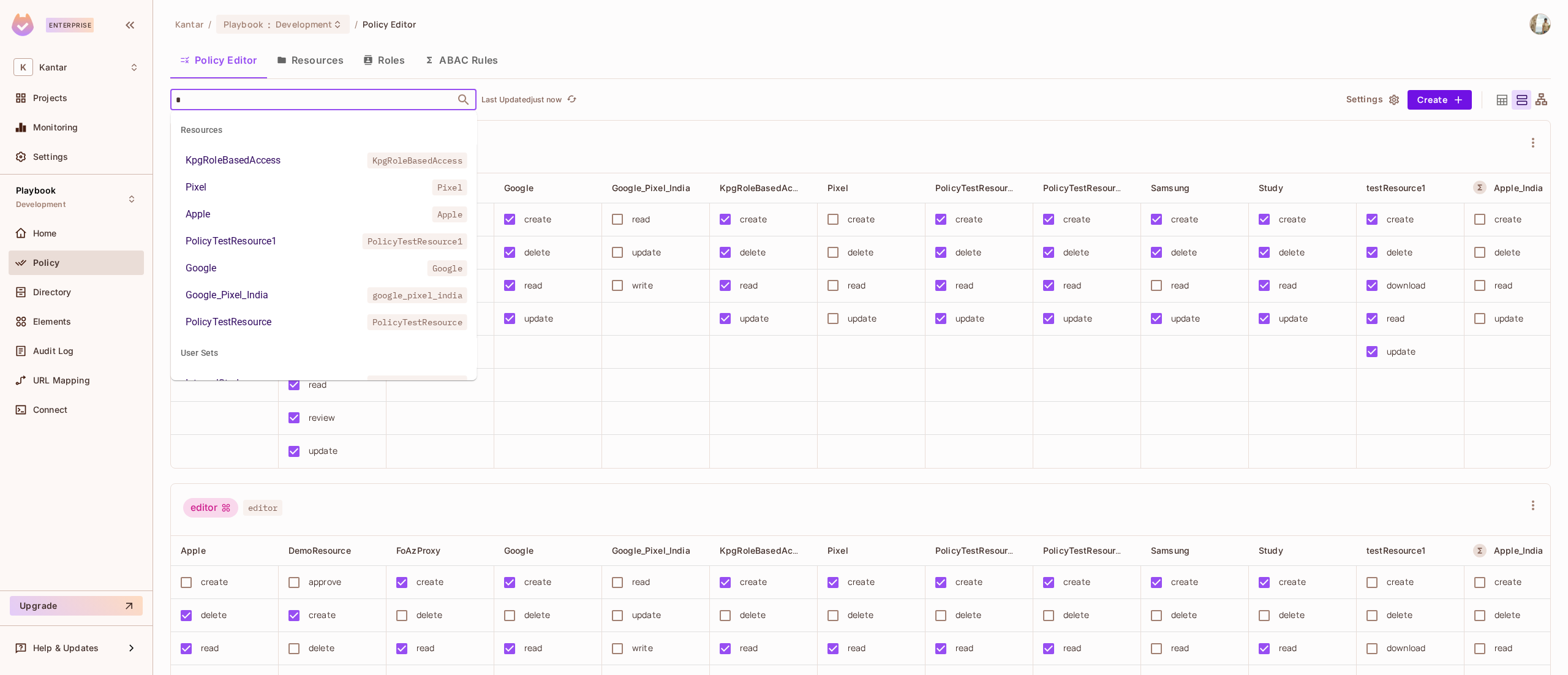
type input "**"
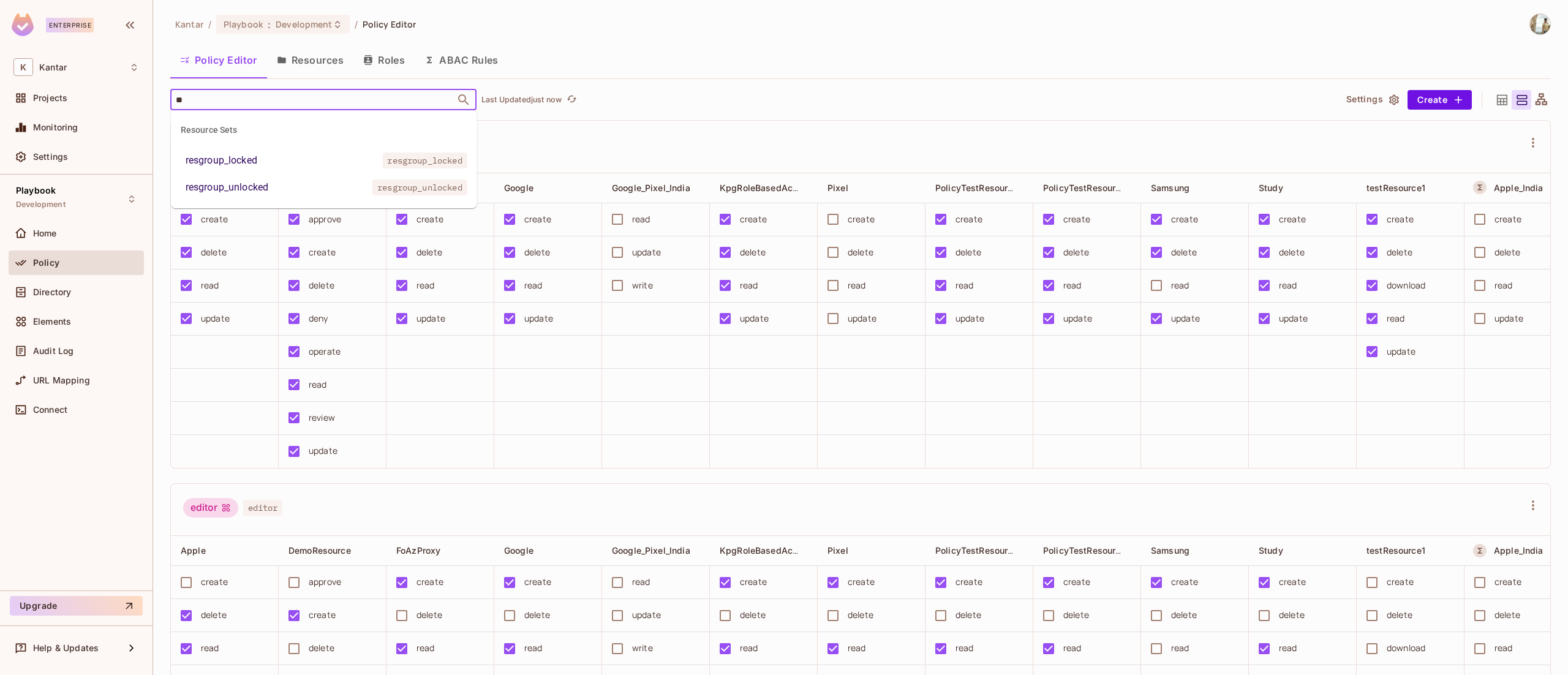
click at [250, 151] on li "resgroup_locked resgroup_locked" at bounding box center [324, 160] width 306 height 22
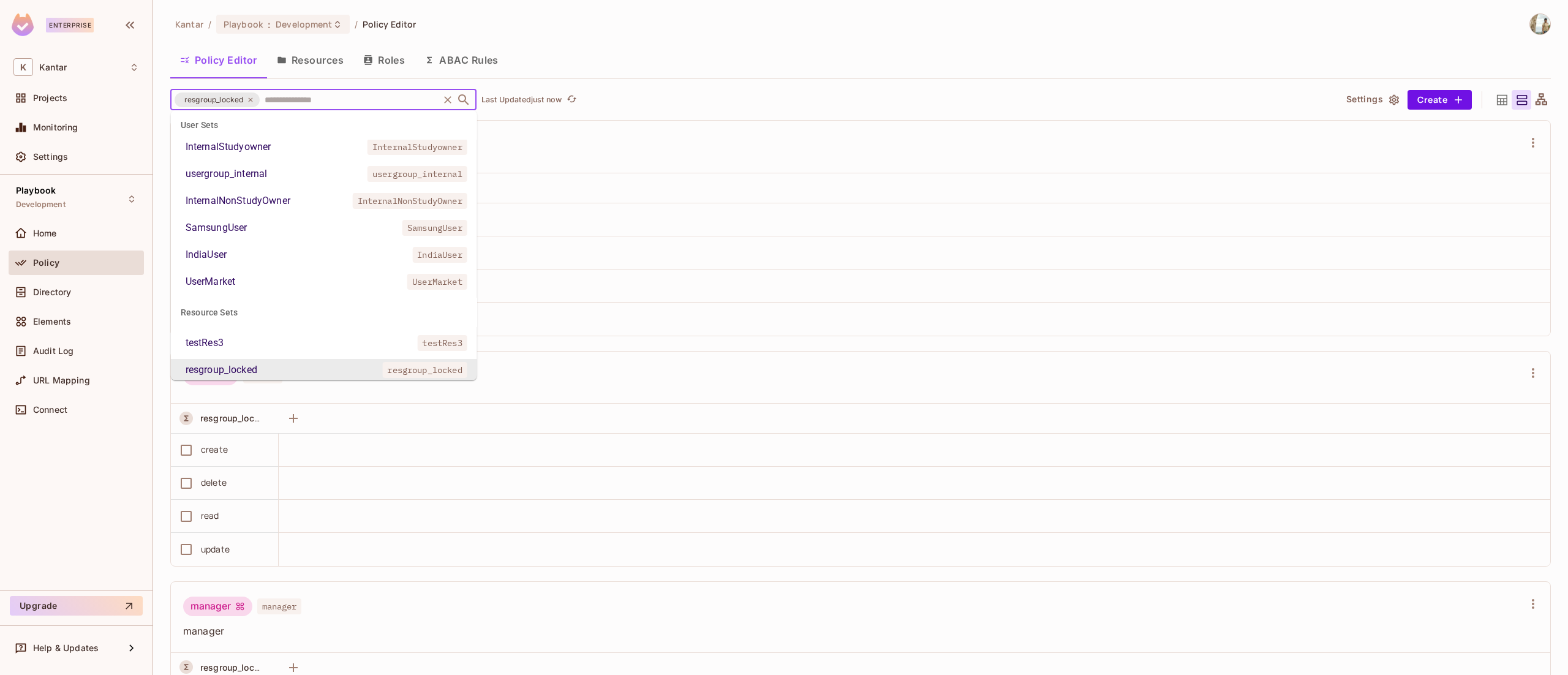
click at [300, 98] on input "text" at bounding box center [349, 100] width 175 height 21
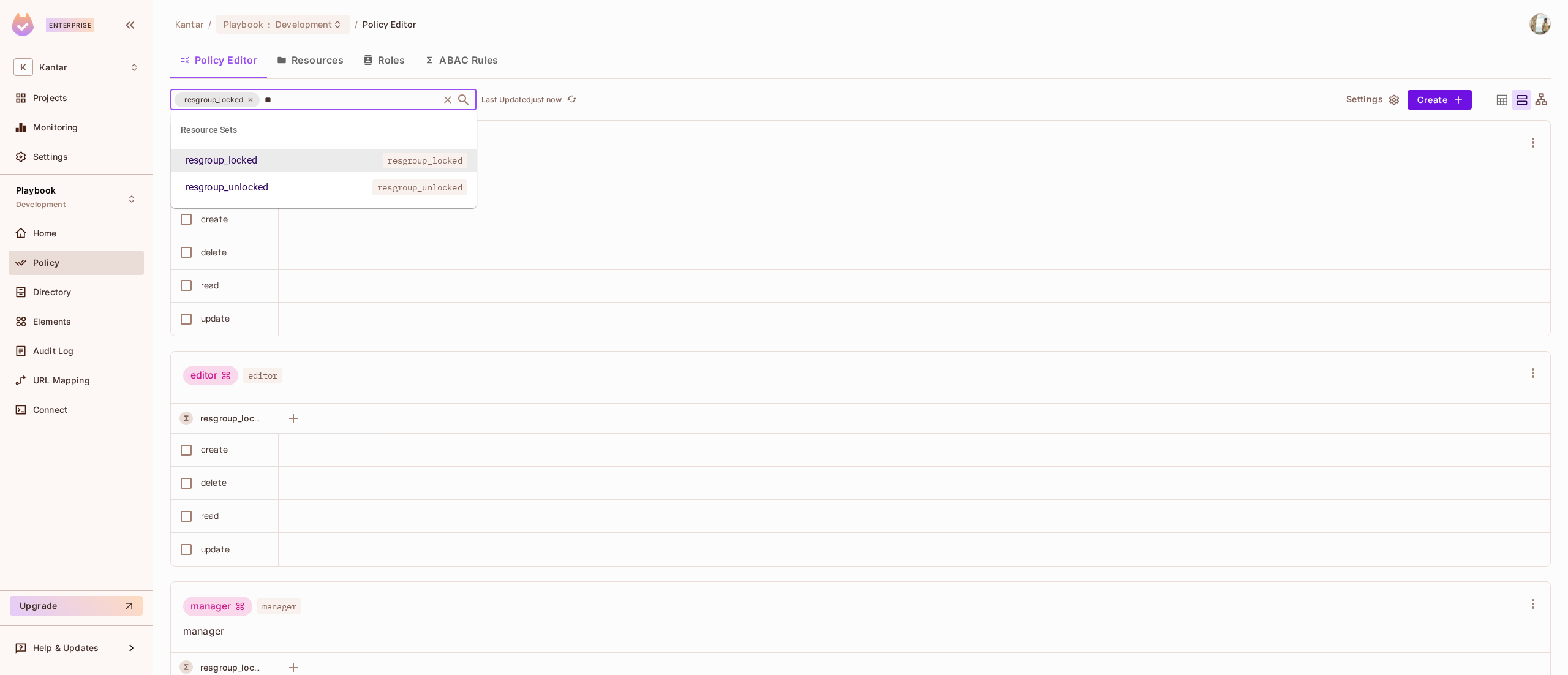
type input "***"
click at [242, 188] on div "resgroup_unlocked" at bounding box center [227, 187] width 83 height 15
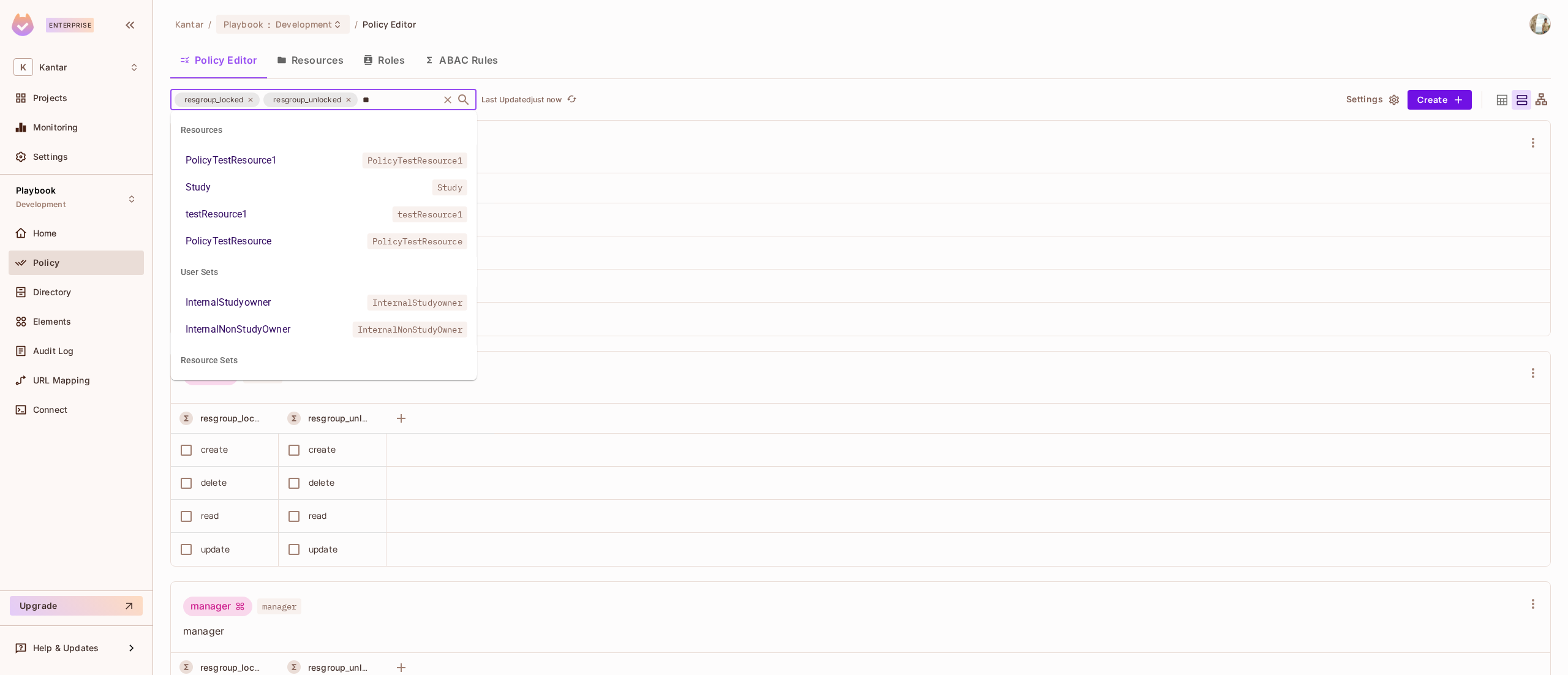
type input "***"
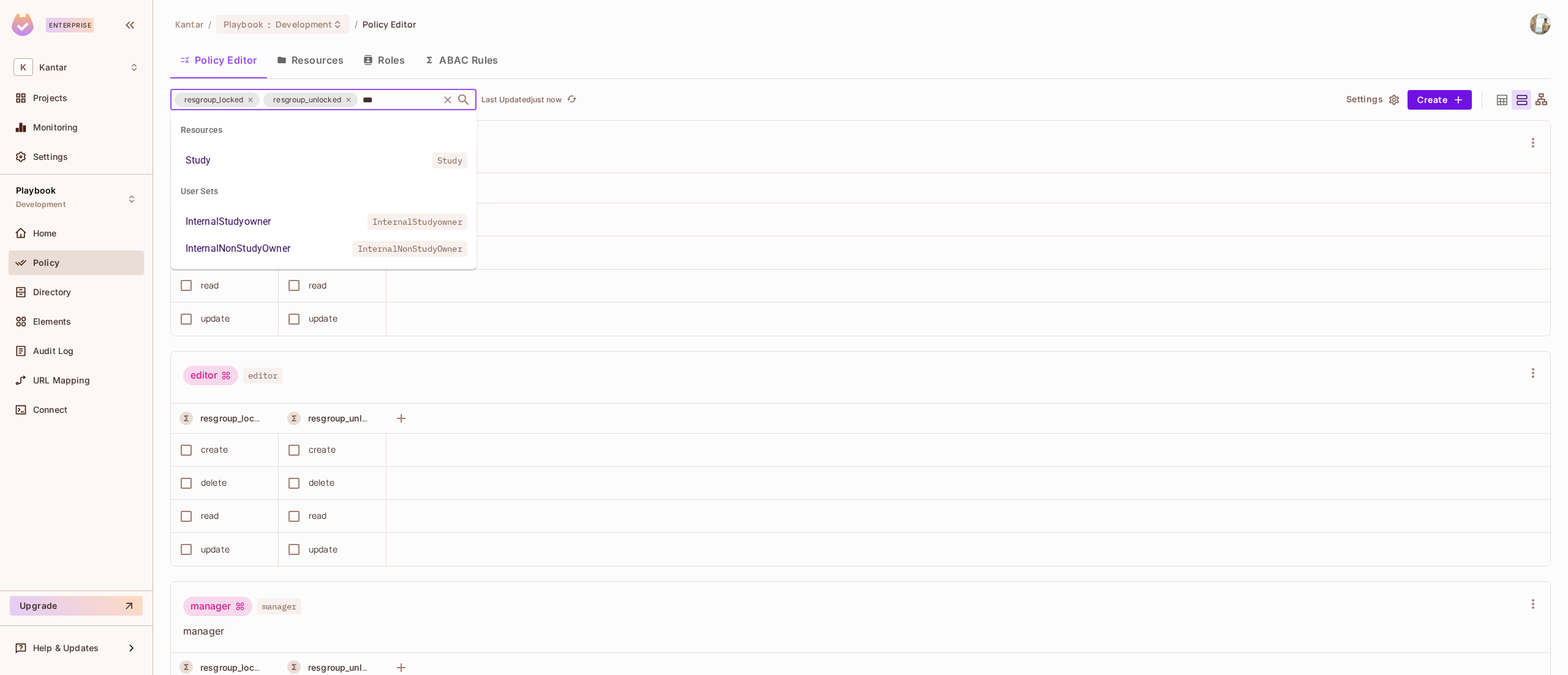
click at [329, 217] on li "InternalStudyowner InternalStudyowner" at bounding box center [324, 221] width 306 height 22
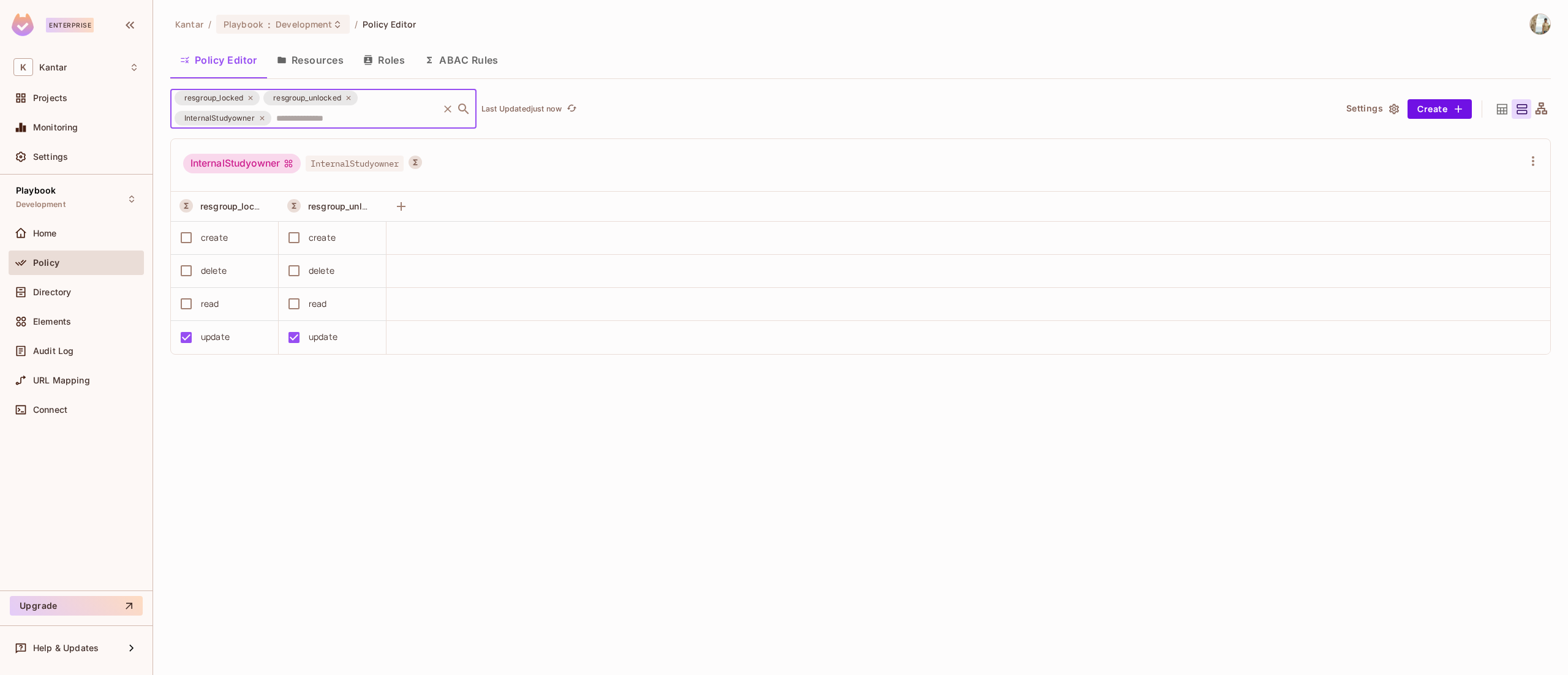
click at [361, 116] on input "text" at bounding box center [355, 118] width 163 height 21
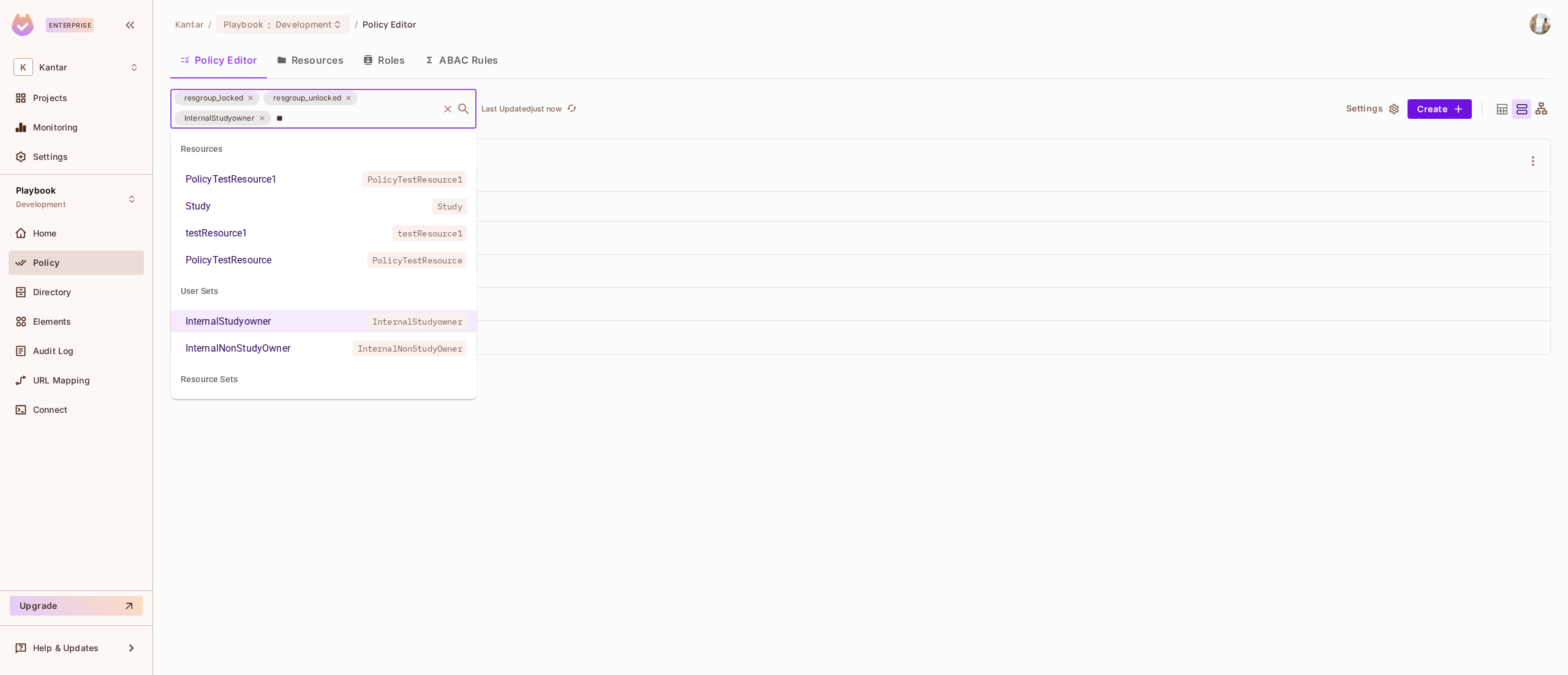
type input "***"
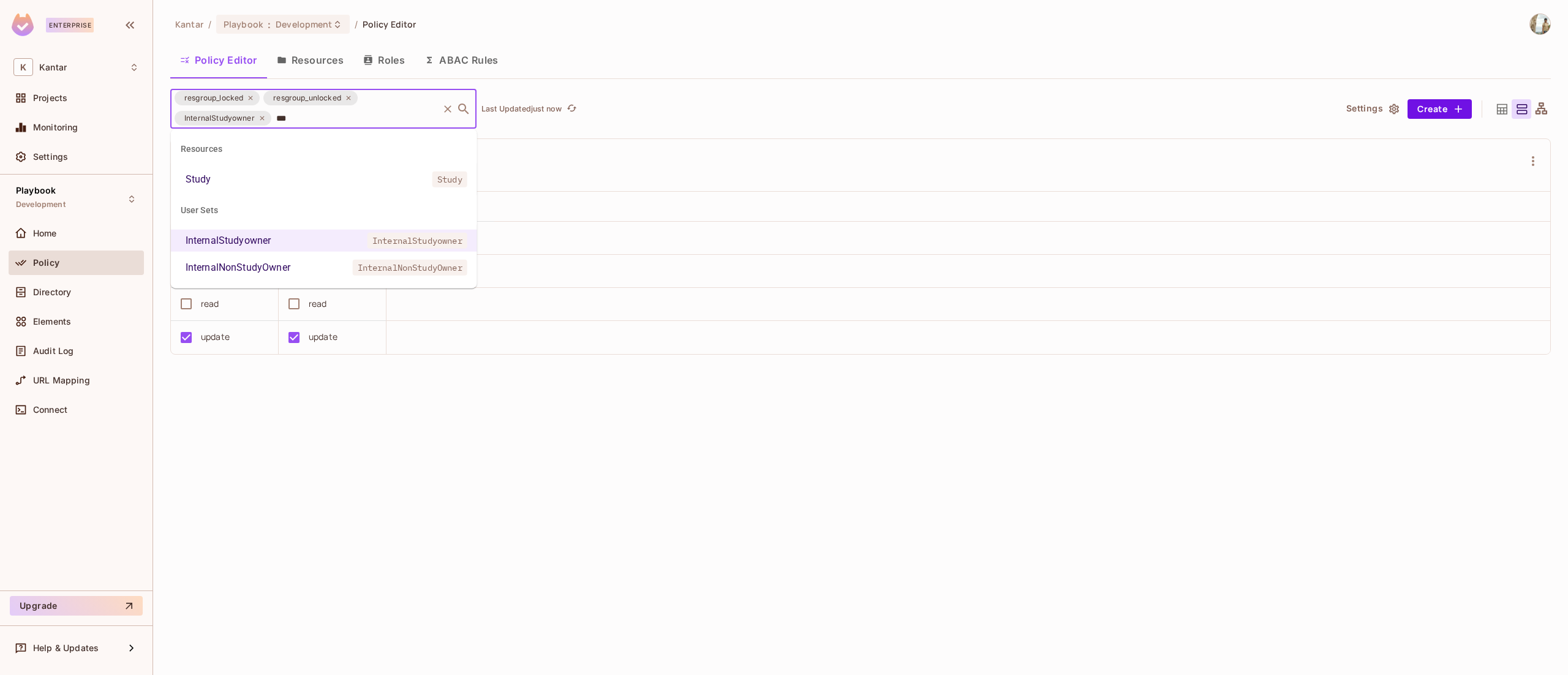
click at [289, 262] on div "InternalNonStudyOwner" at bounding box center [237, 267] width 105 height 15
